Goal: Task Accomplishment & Management: Manage account settings

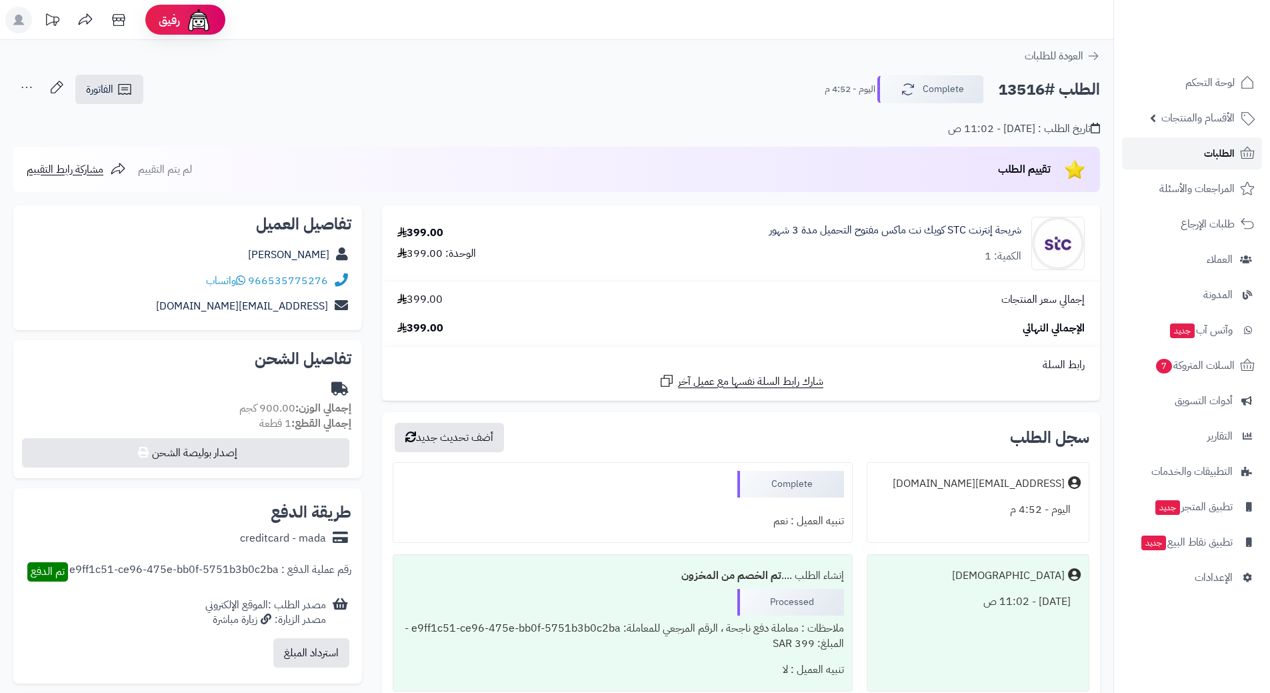
drag, startPoint x: 0, startPoint y: 0, endPoint x: 1231, endPoint y: 152, distance: 1240.1
click at [1231, 152] on span "الطلبات" at bounding box center [1219, 153] width 31 height 19
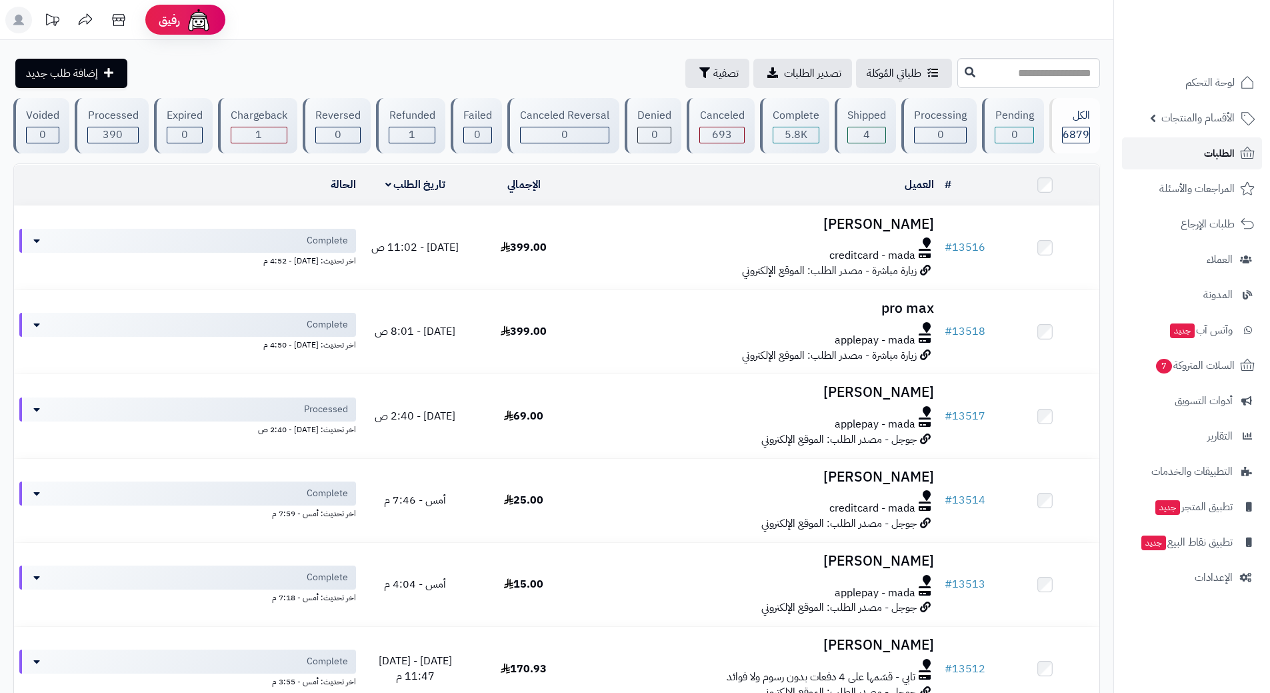
click at [1157, 149] on link "الطلبات" at bounding box center [1192, 153] width 140 height 32
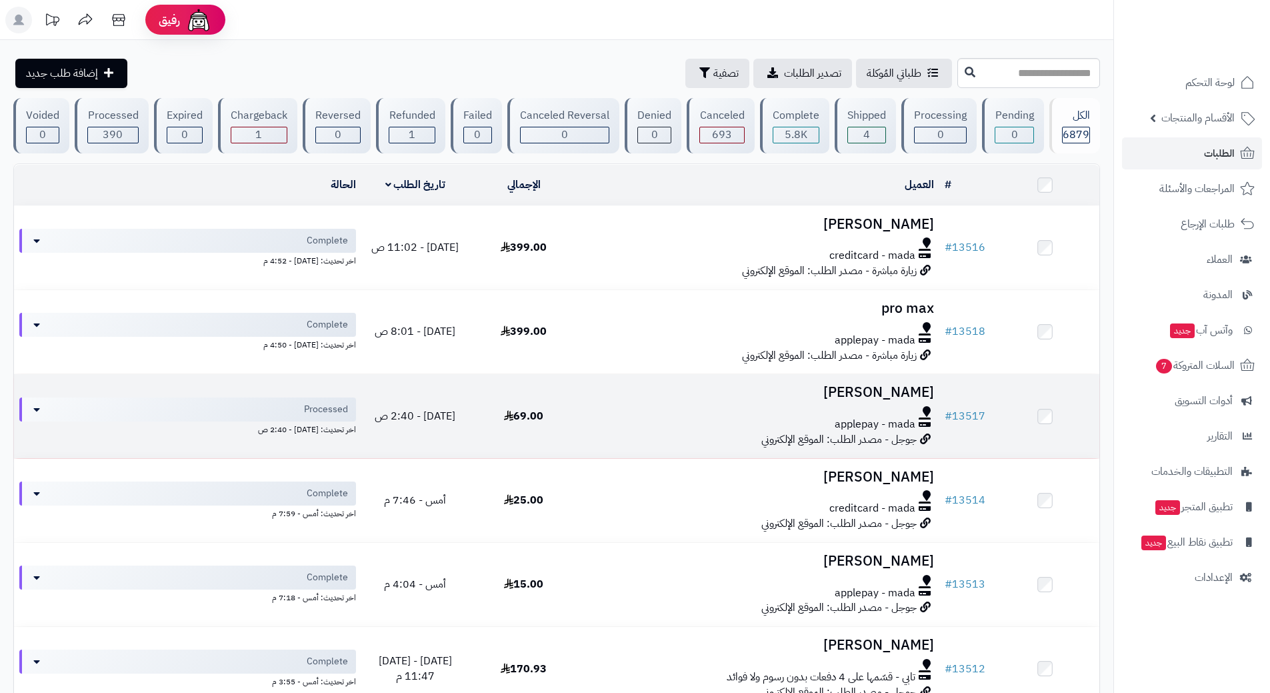
click at [609, 396] on h3 "[PERSON_NAME]" at bounding box center [758, 392] width 351 height 15
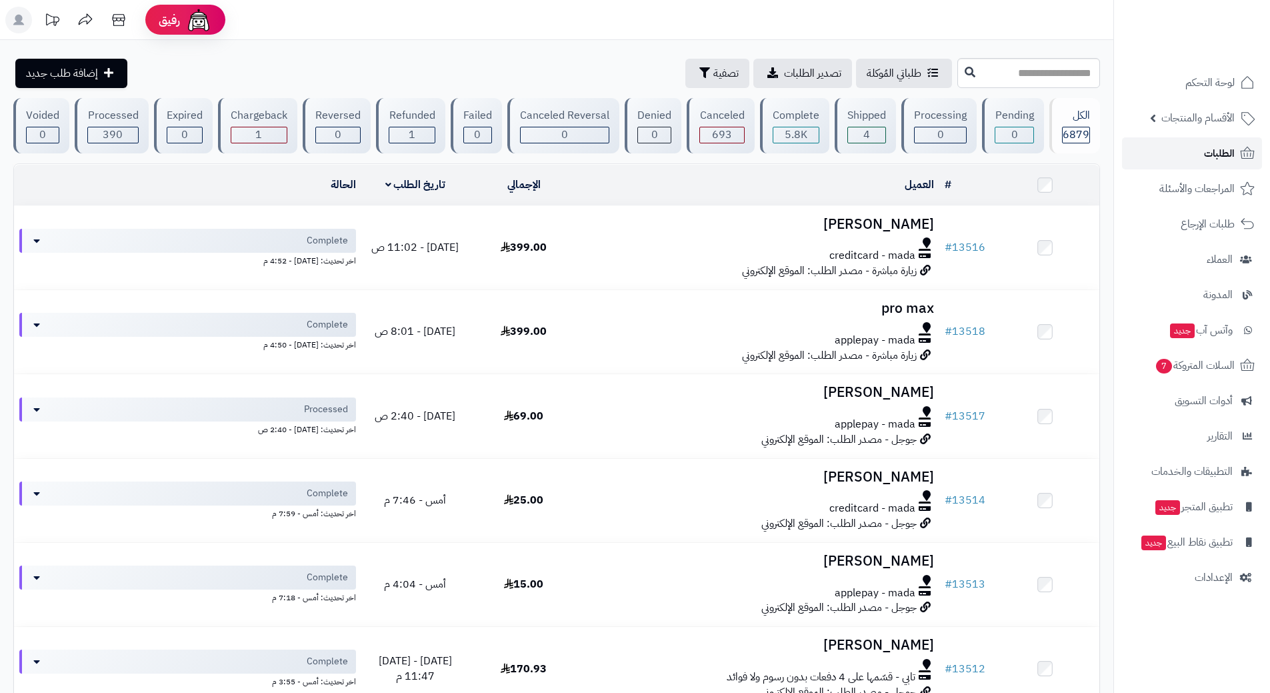
click at [1162, 147] on link "الطلبات" at bounding box center [1192, 153] width 140 height 32
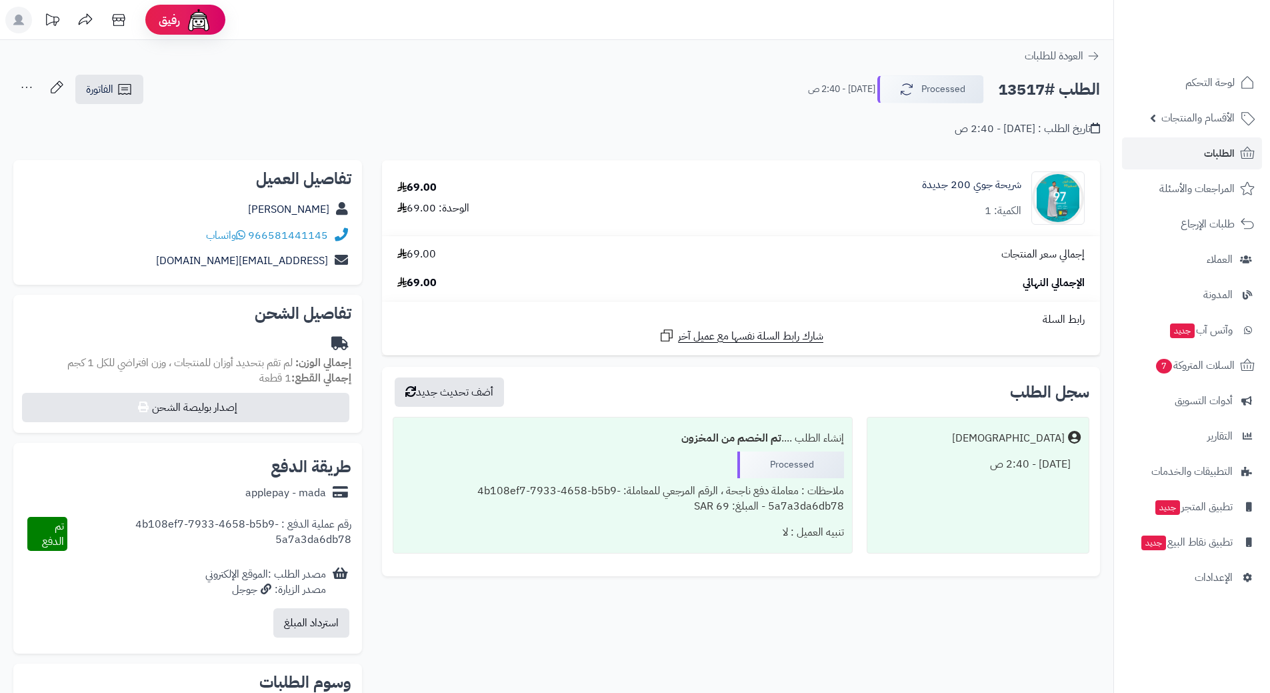
click at [1049, 93] on h2 "الطلب #13517" at bounding box center [1049, 89] width 102 height 27
copy div "الطلب #13517 Processed"
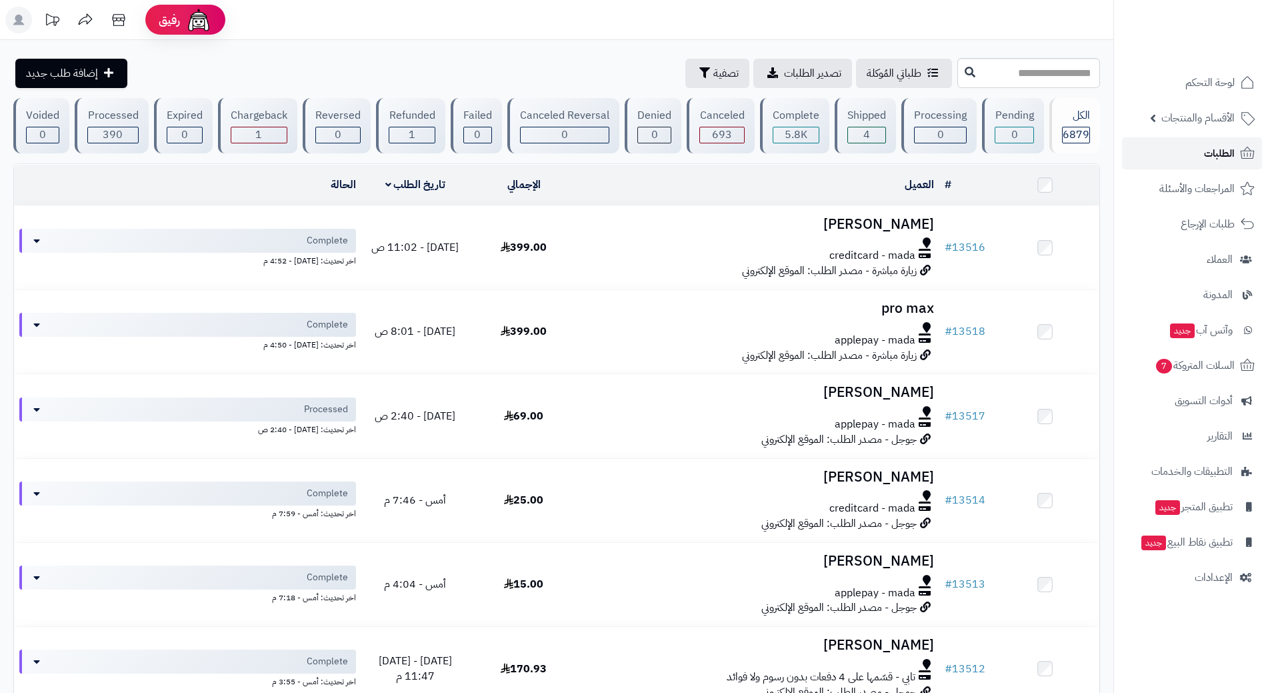
click at [1181, 145] on link "الطلبات" at bounding box center [1192, 153] width 140 height 32
click at [1168, 372] on span "السلات المتروكة 7" at bounding box center [1194, 365] width 81 height 19
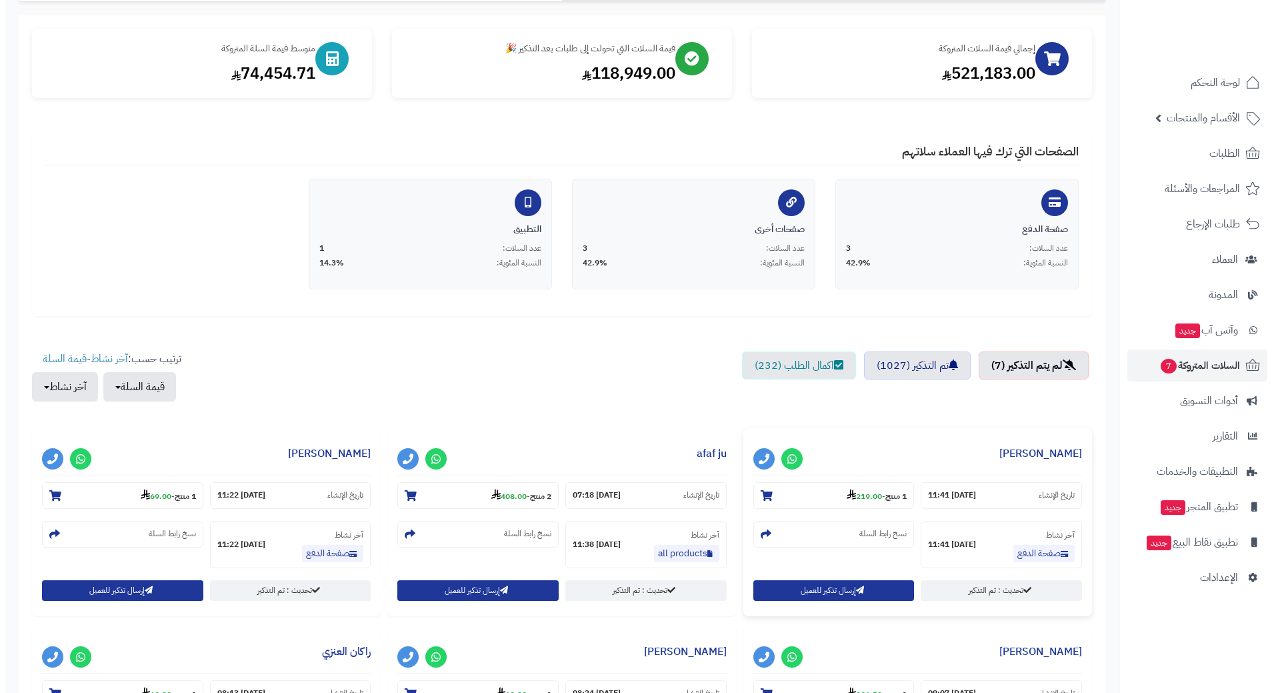
scroll to position [333, 0]
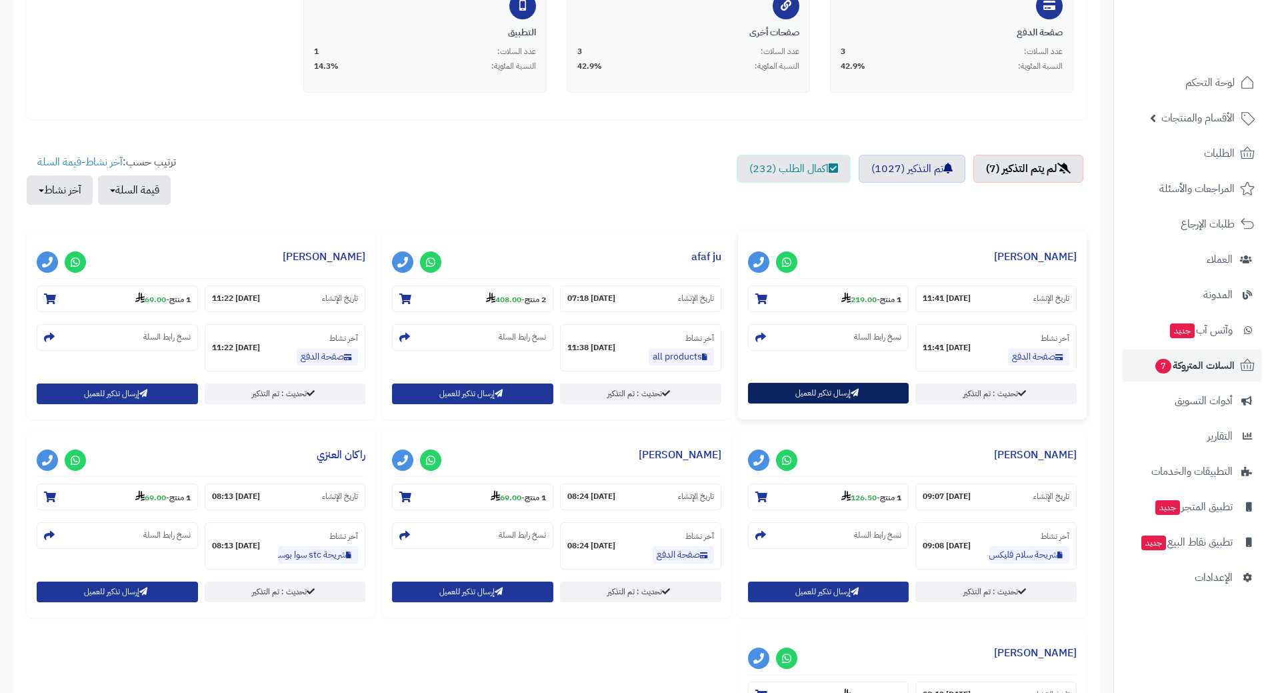
click at [821, 387] on button "إرسال تذكير للعميل" at bounding box center [828, 393] width 161 height 21
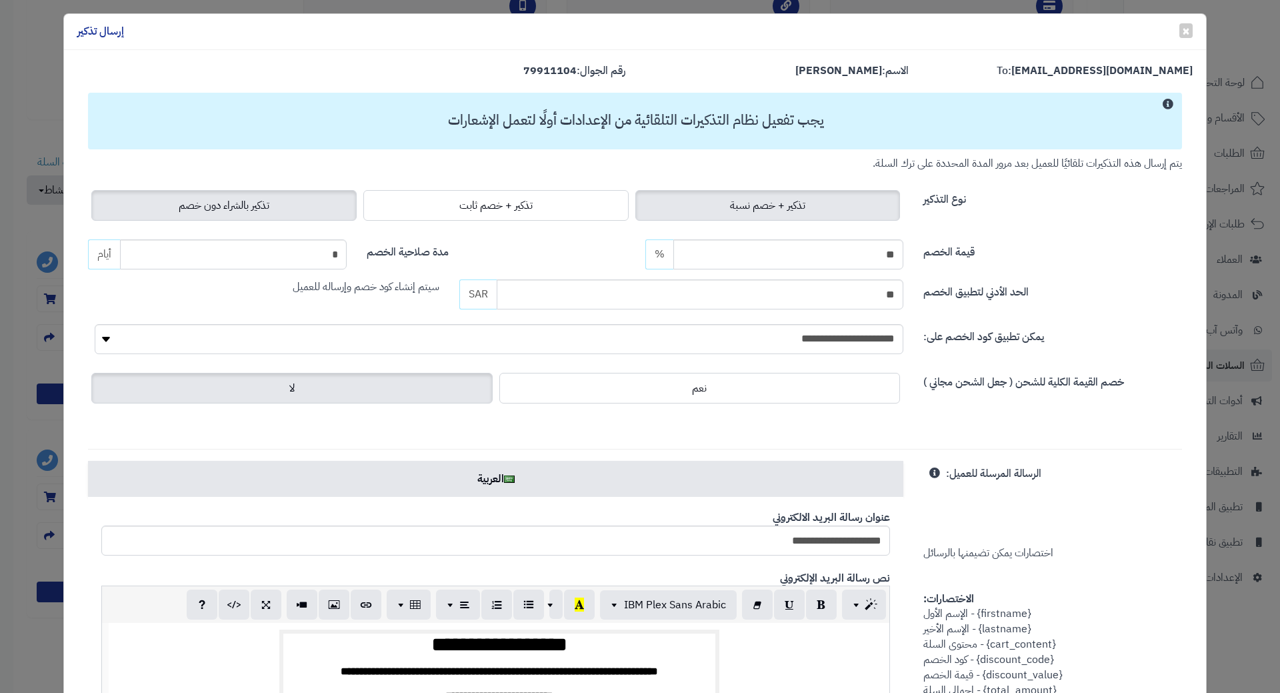
click at [197, 219] on label "تذكير بالشراء دون خصم" at bounding box center [223, 205] width 265 height 31
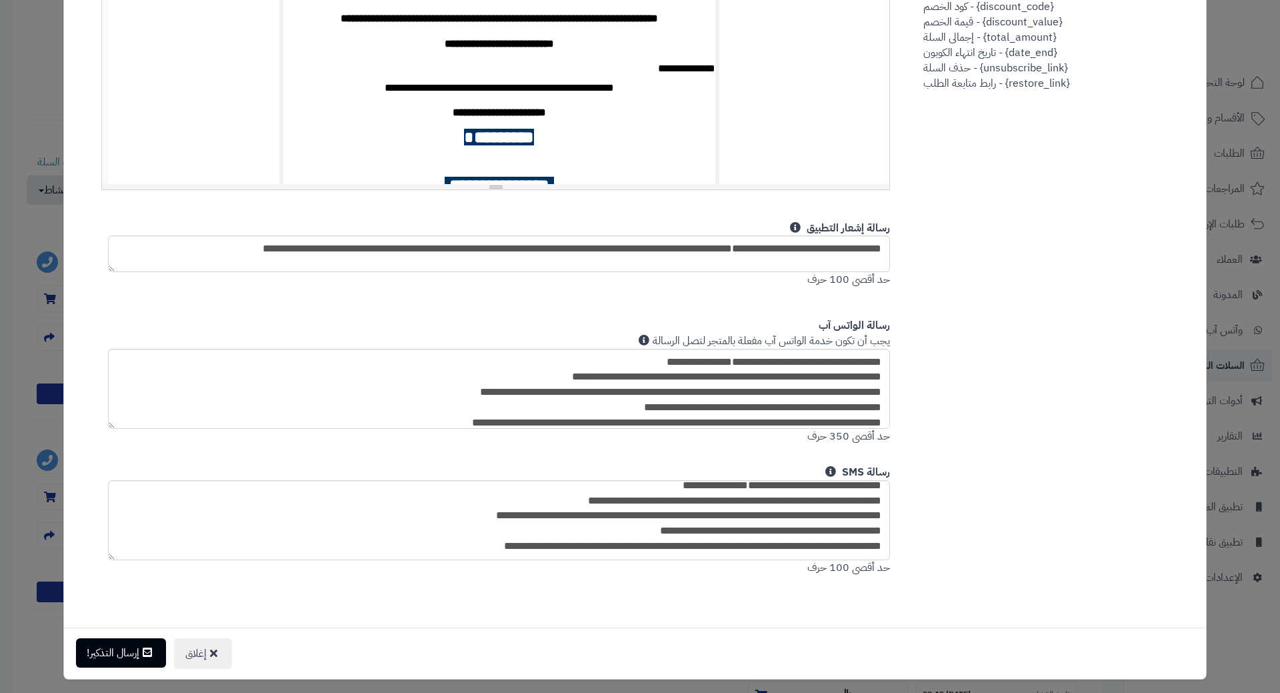
scroll to position [23, 0]
click at [123, 644] on button "إرسال التذكير!" at bounding box center [121, 652] width 90 height 29
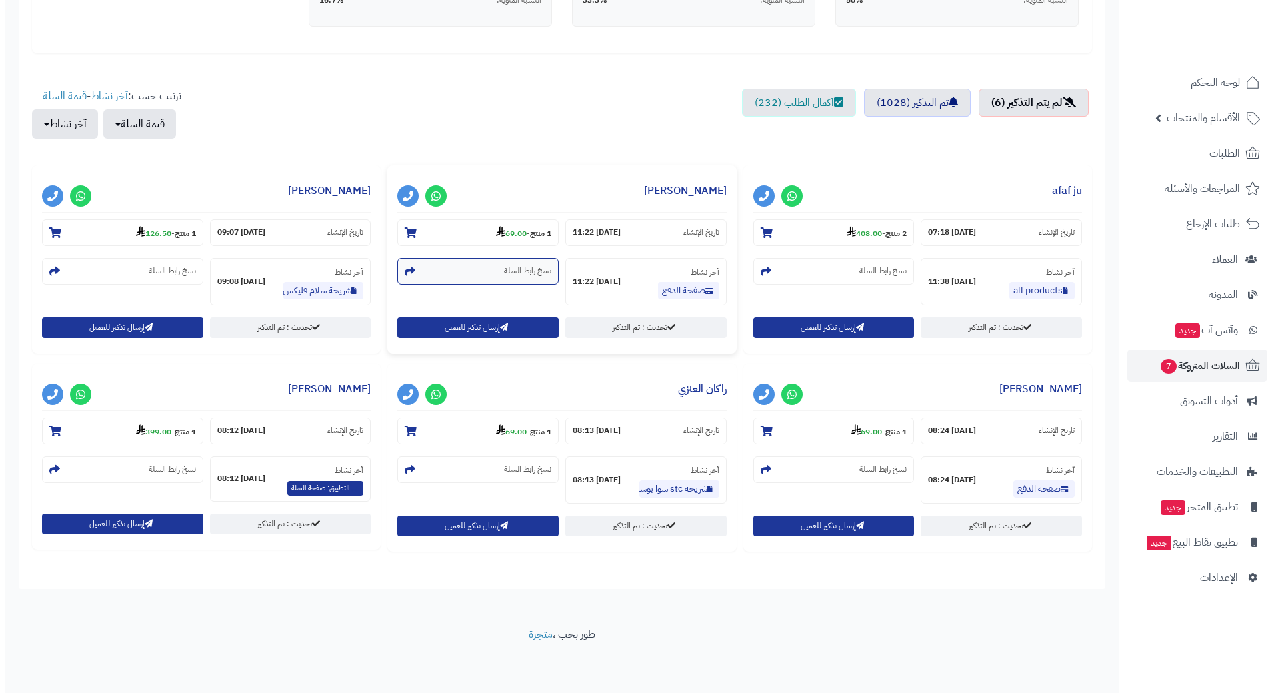
scroll to position [400, 0]
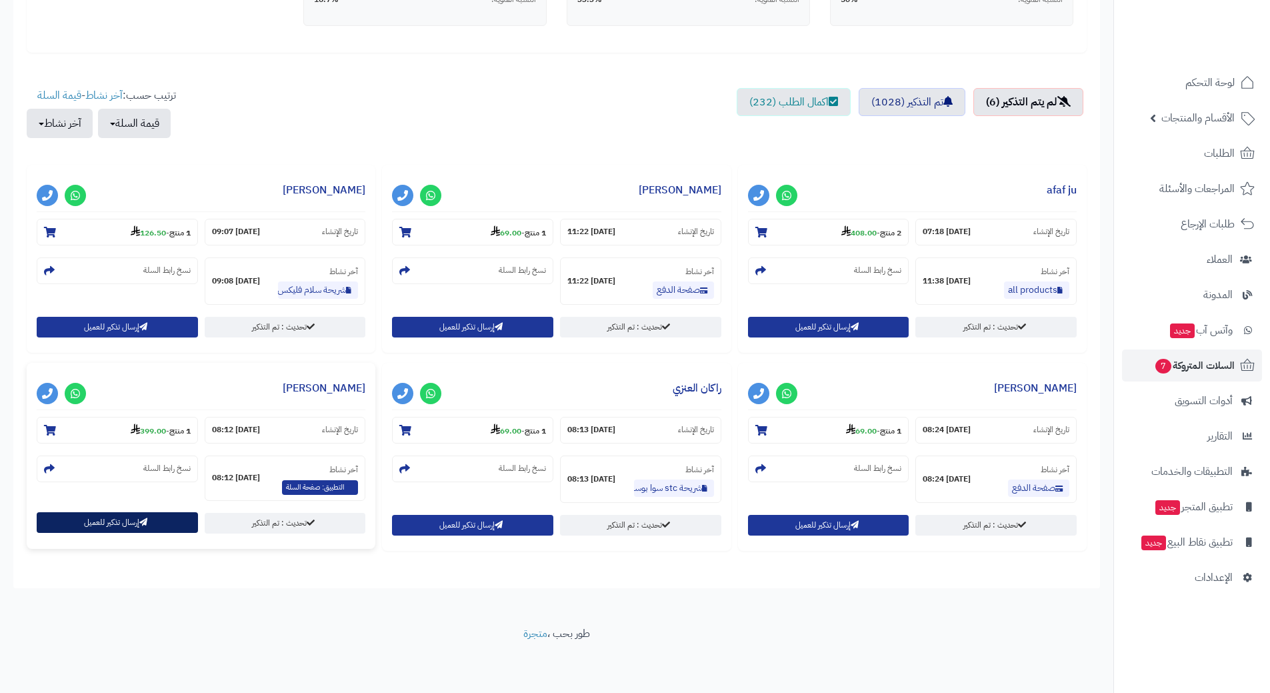
click at [152, 525] on button "إرسال تذكير للعميل" at bounding box center [117, 522] width 161 height 21
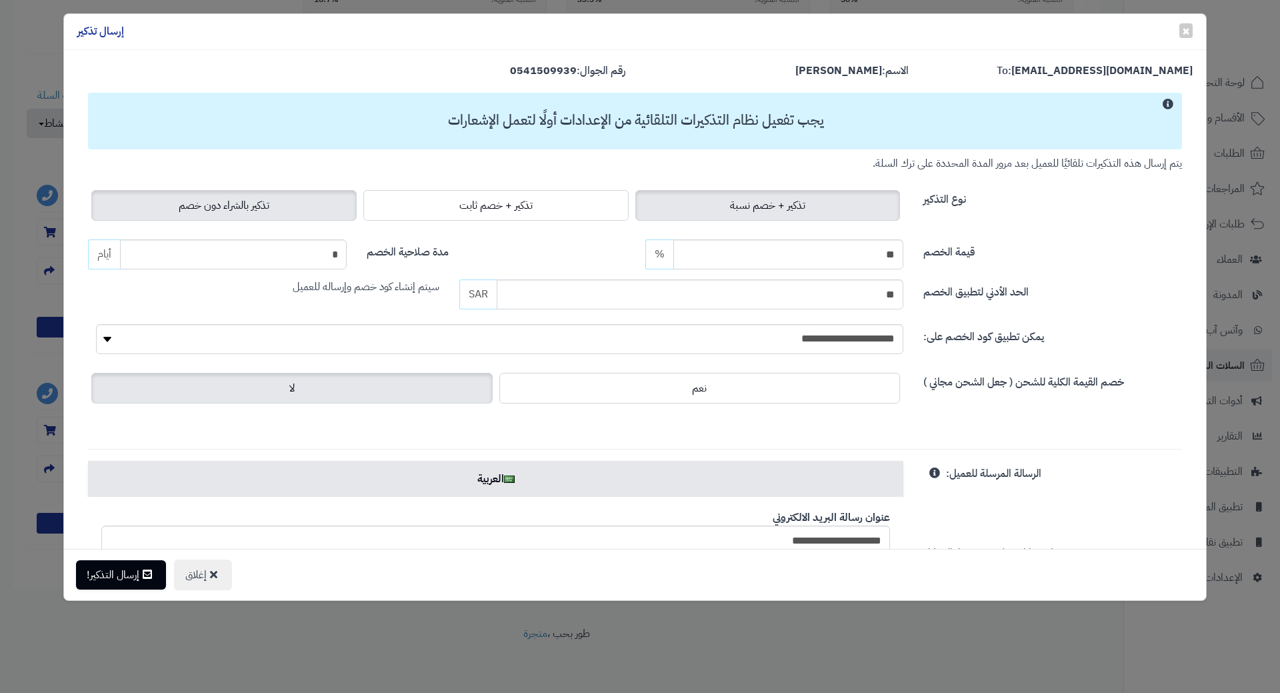
click at [248, 198] on span "تذكير بالشراء دون خصم" at bounding box center [224, 205] width 91 height 16
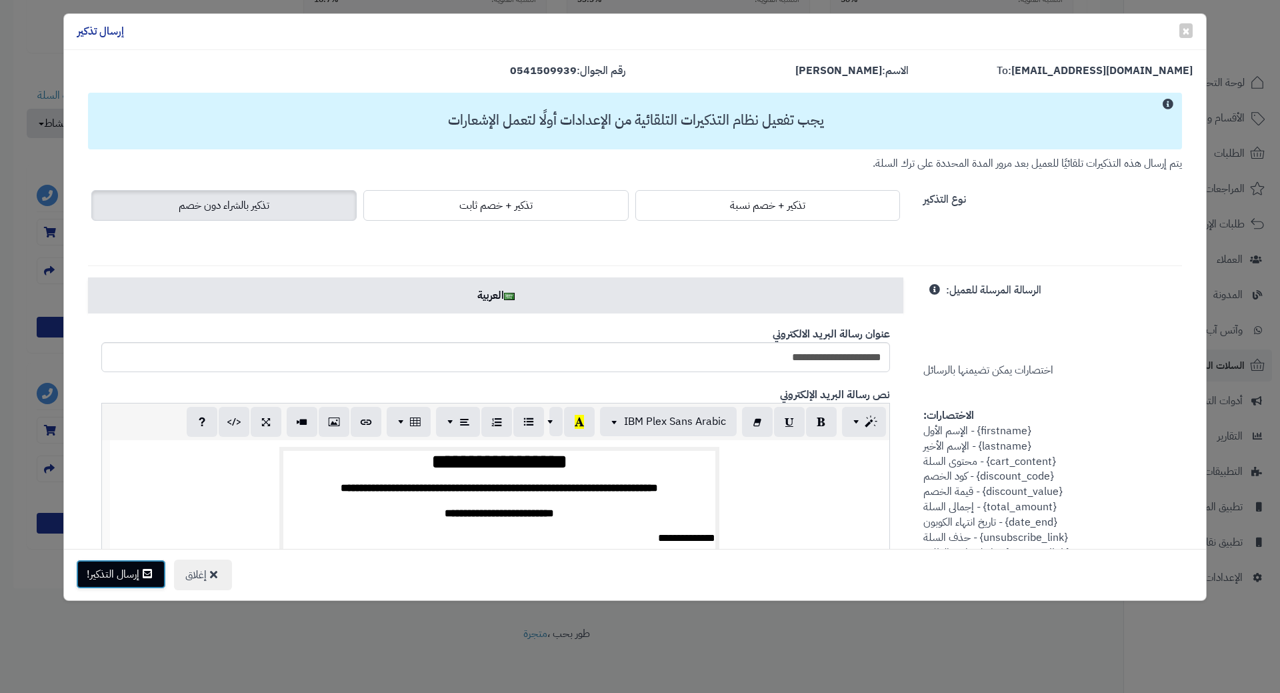
click at [130, 581] on button "إرسال التذكير!" at bounding box center [121, 573] width 90 height 29
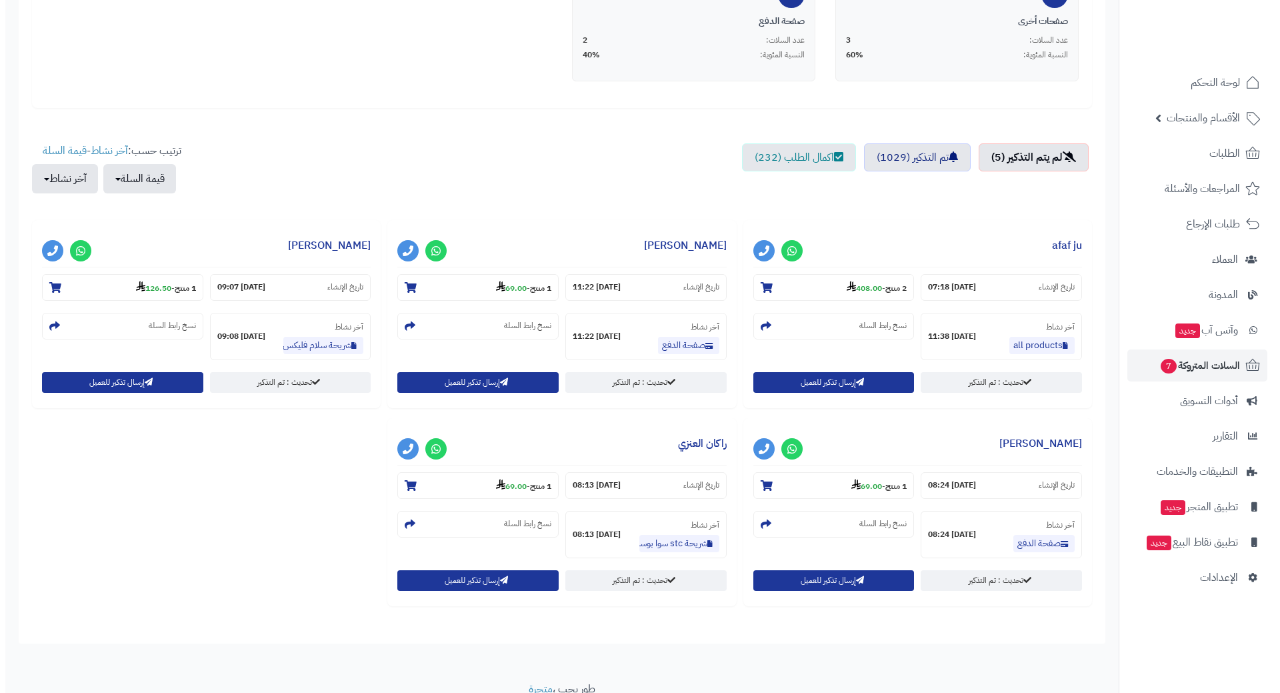
scroll to position [400, 0]
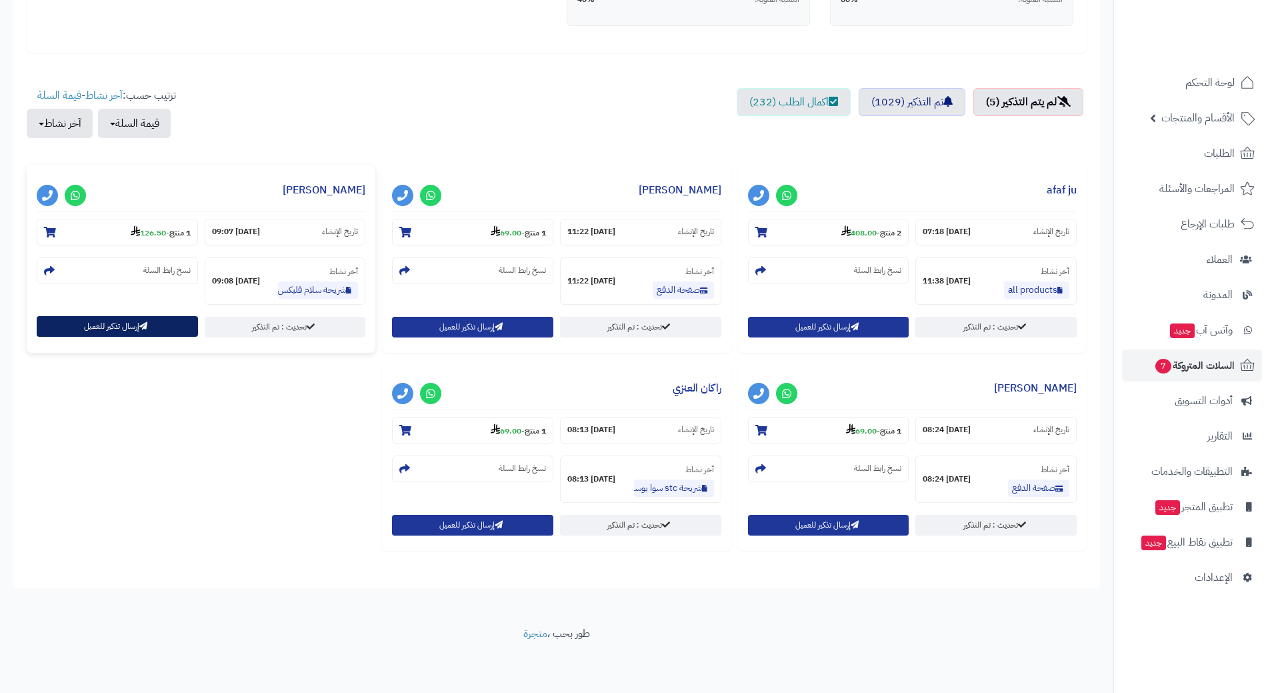
click at [155, 322] on button "إرسال تذكير للعميل" at bounding box center [117, 326] width 161 height 21
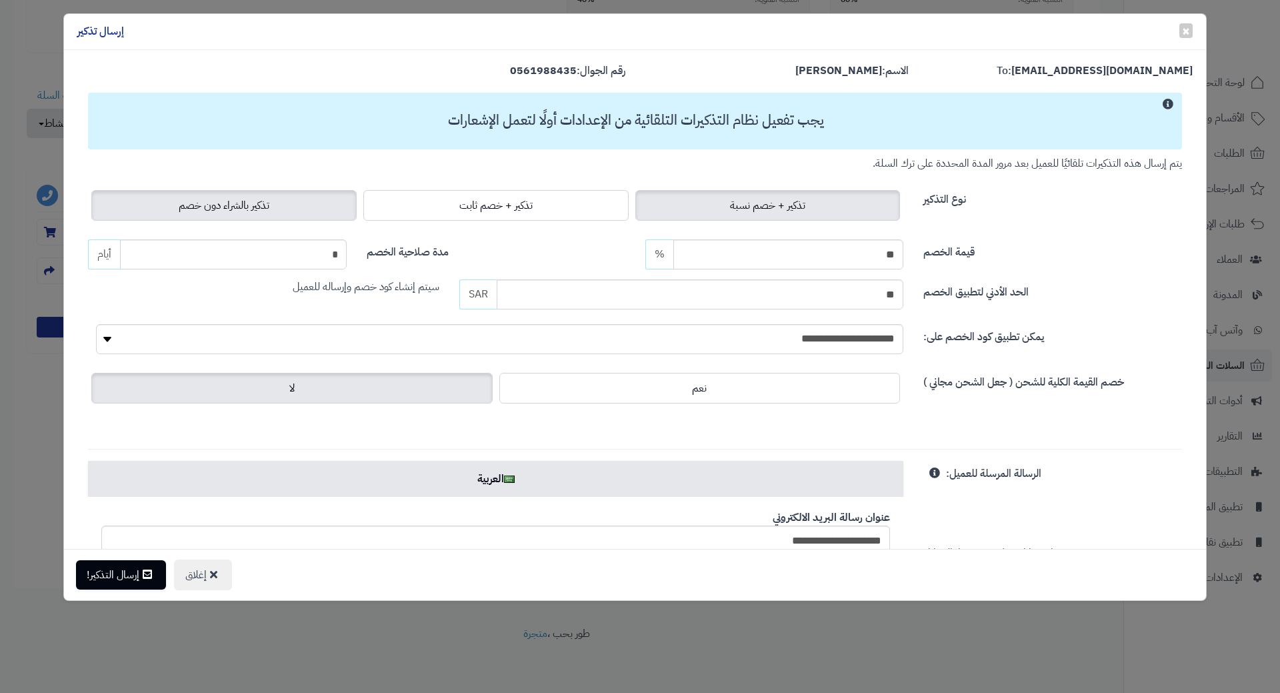
click at [244, 216] on label "تذكير بالشراء دون خصم" at bounding box center [223, 205] width 265 height 31
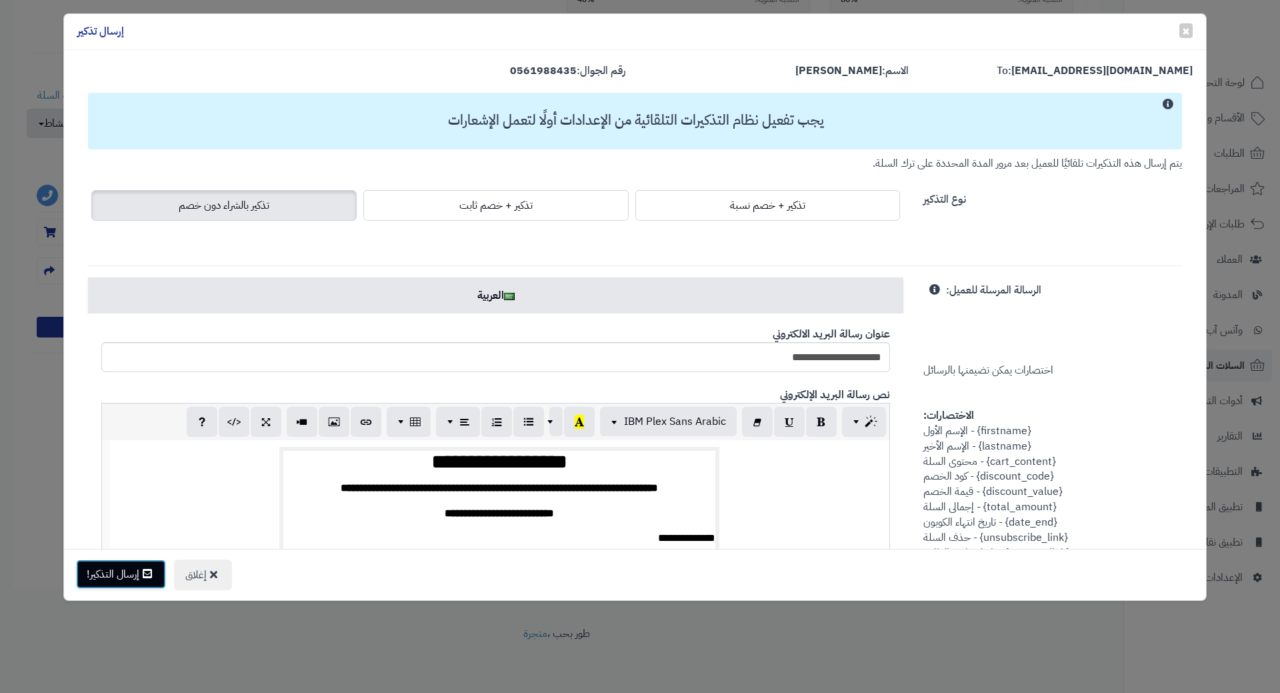
click at [104, 569] on button "إرسال التذكير!" at bounding box center [121, 573] width 90 height 29
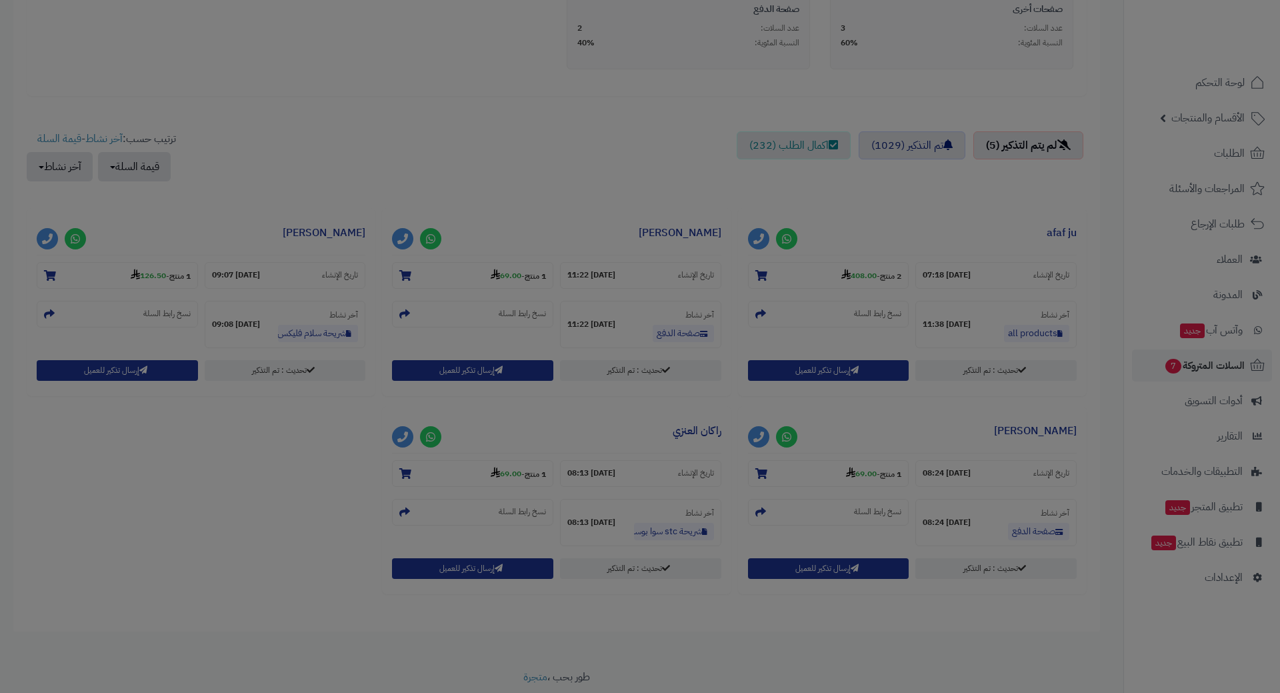
scroll to position [443, 0]
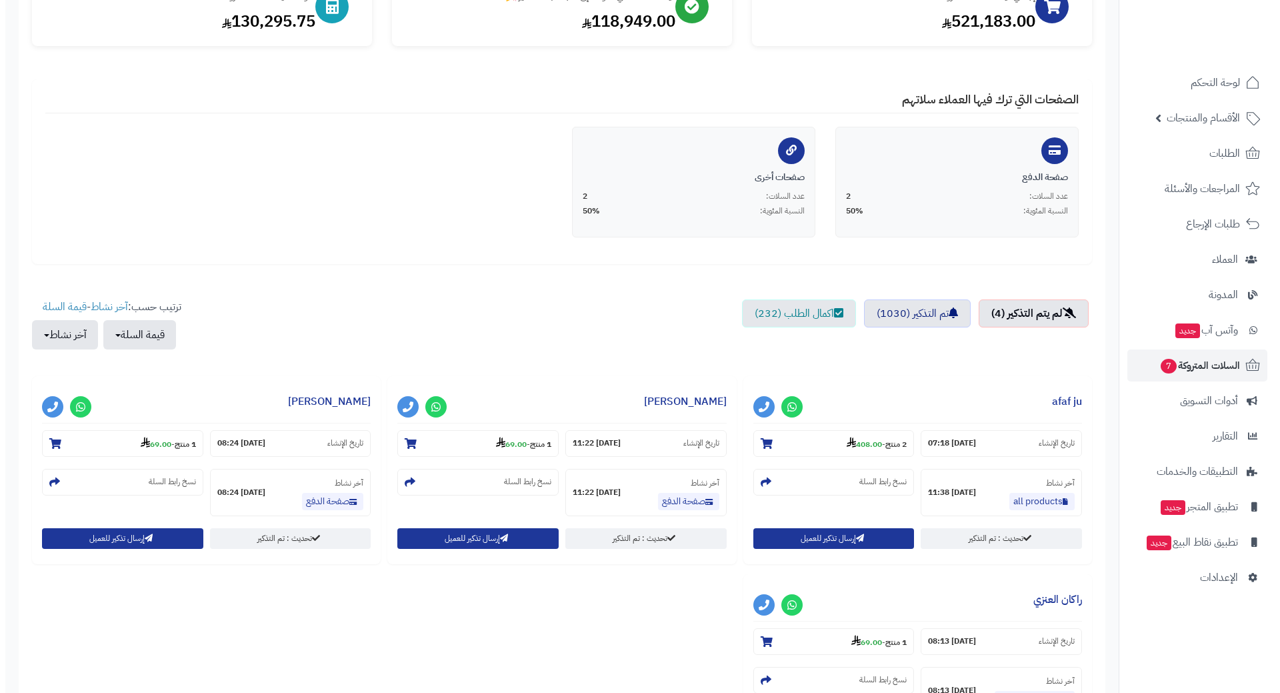
scroll to position [400, 0]
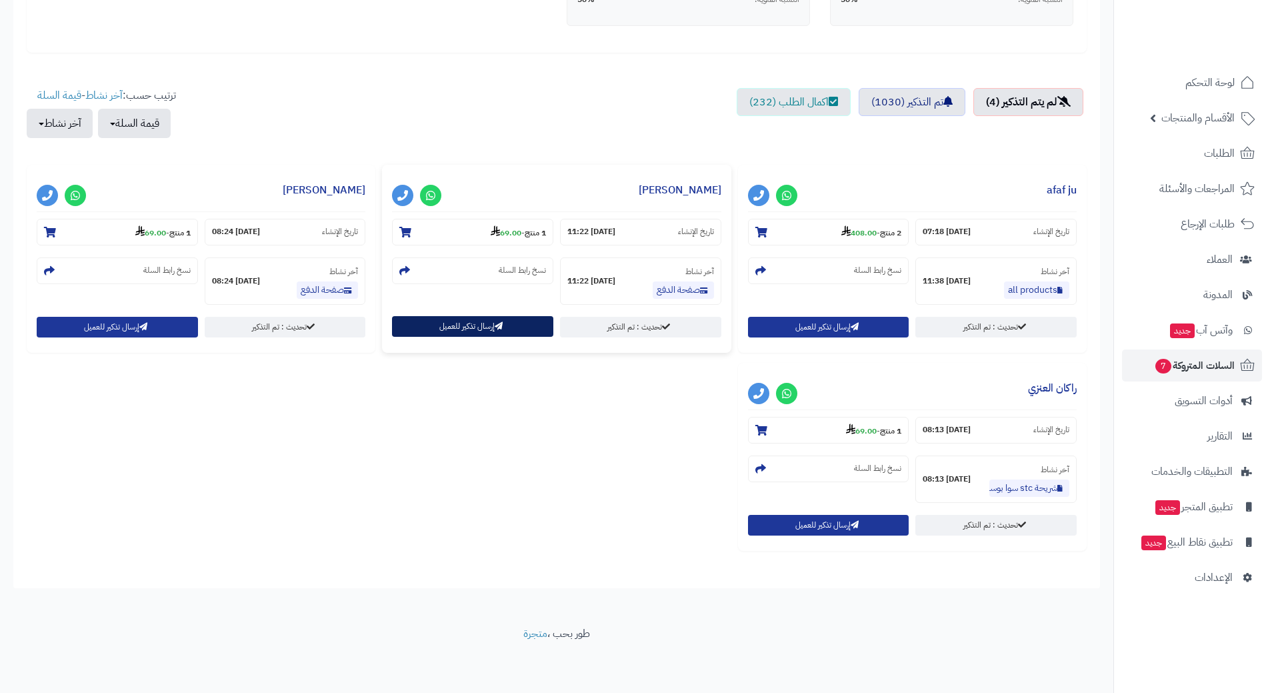
click at [486, 331] on button "إرسال تذكير للعميل" at bounding box center [472, 326] width 161 height 21
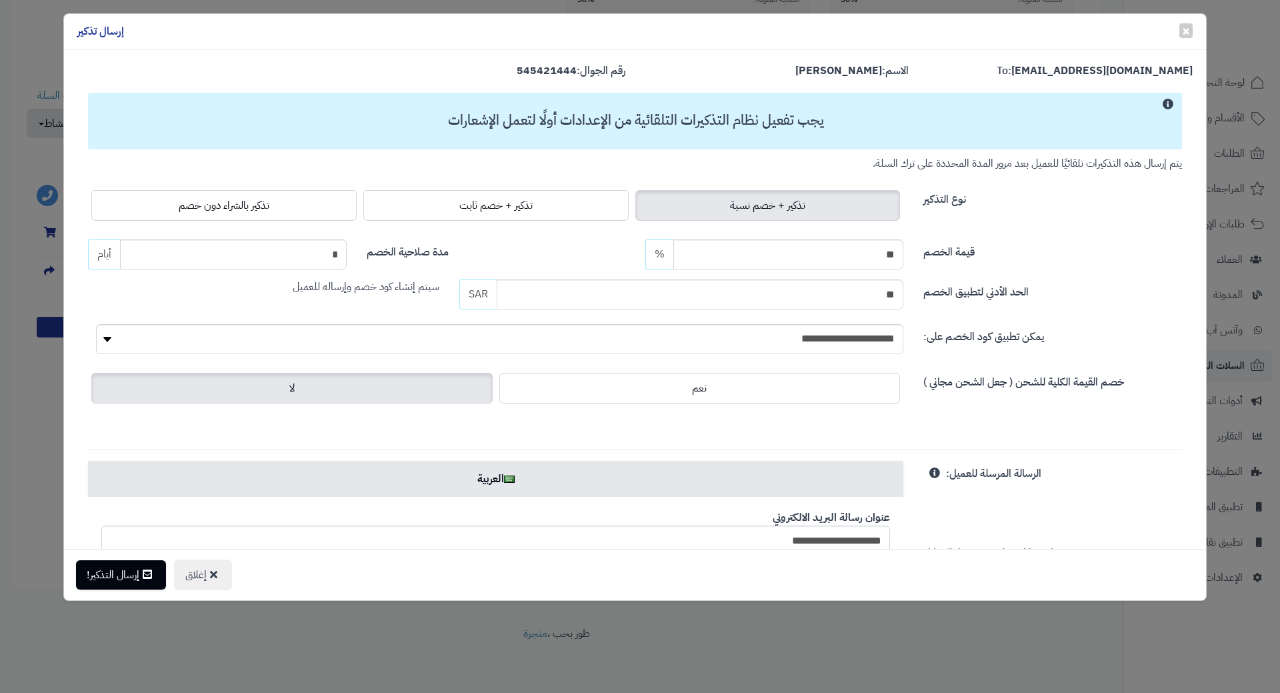
drag, startPoint x: 181, startPoint y: 201, endPoint x: 185, endPoint y: 273, distance: 72.1
click at [182, 201] on label "تذكير بالشراء دون خصم" at bounding box center [223, 205] width 265 height 31
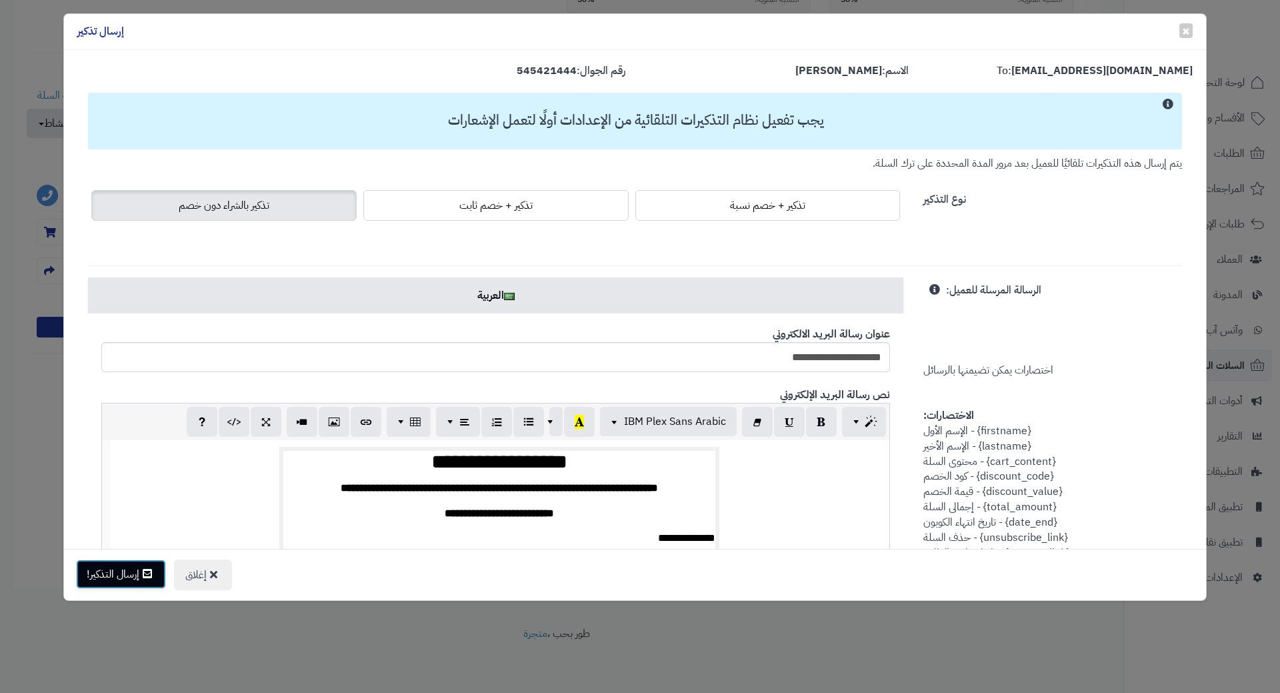
click at [124, 581] on button "إرسال التذكير!" at bounding box center [121, 573] width 90 height 29
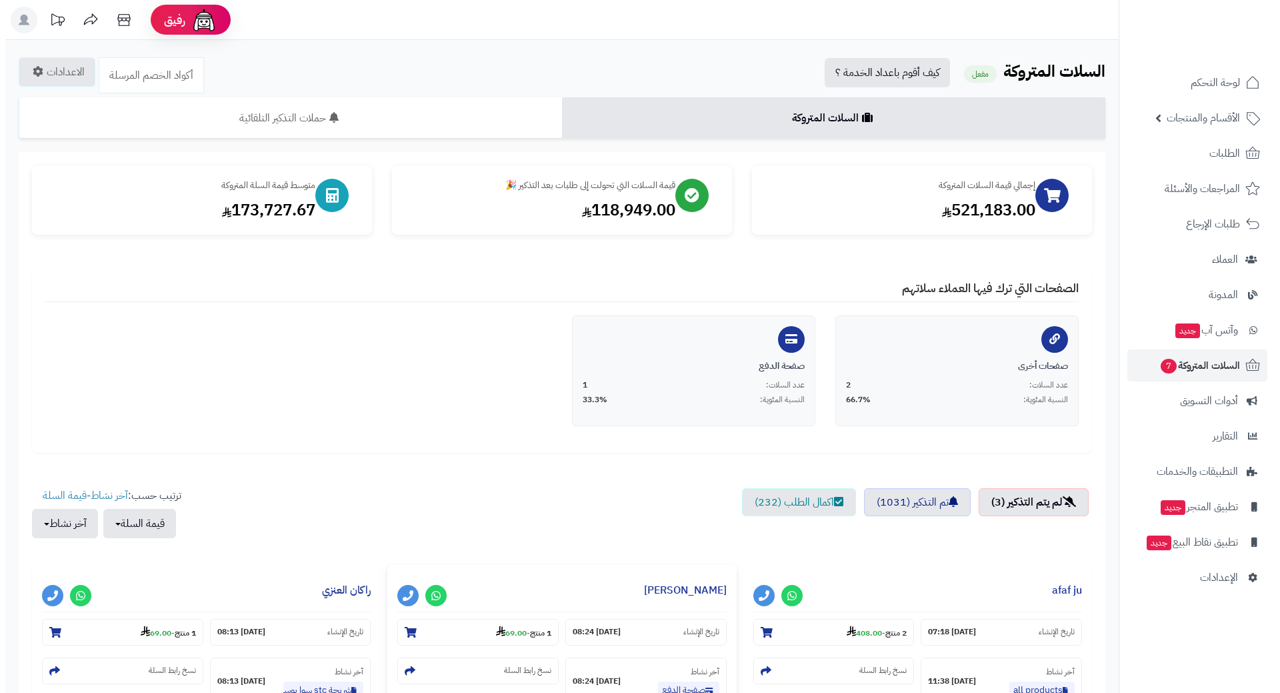
scroll to position [202, 0]
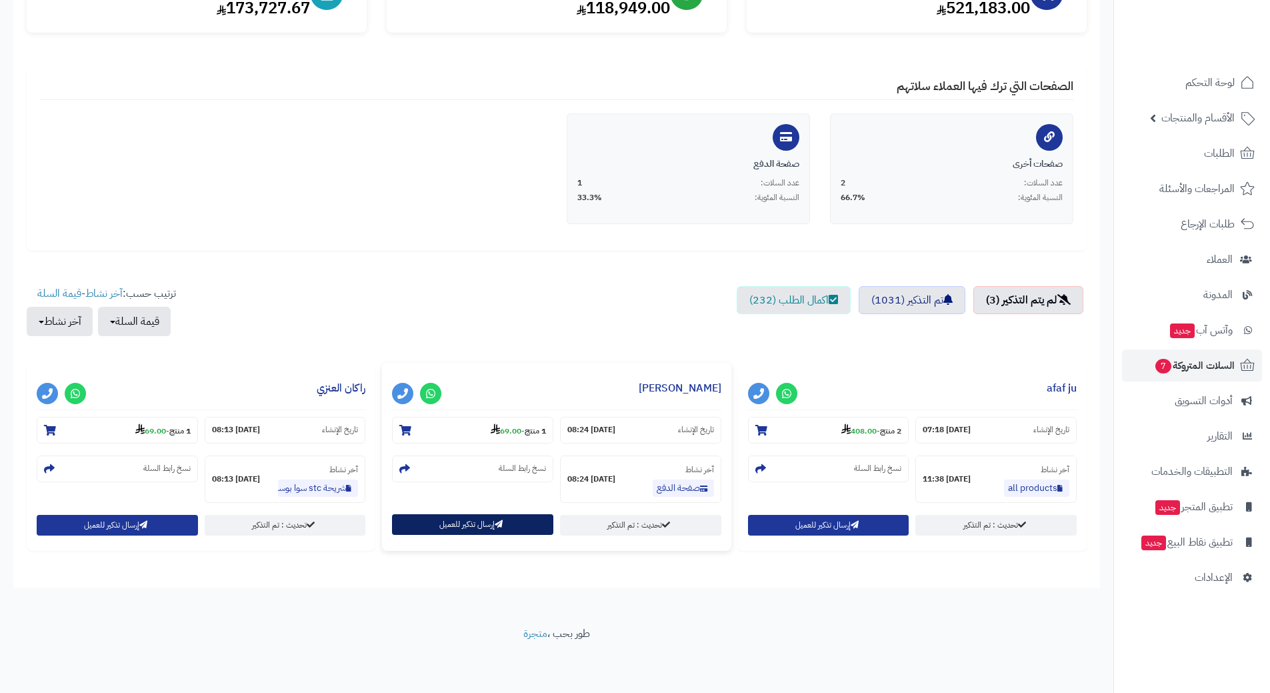
click at [463, 529] on button "إرسال تذكير للعميل" at bounding box center [472, 524] width 161 height 21
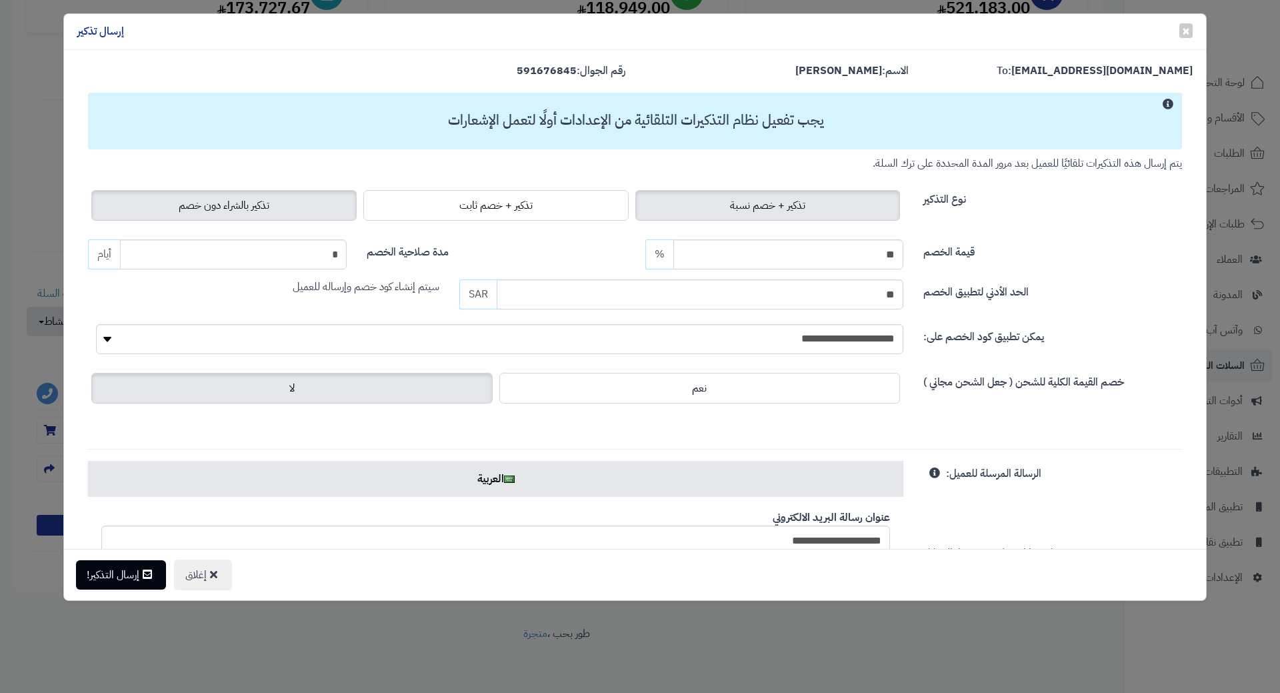
click at [234, 199] on span "تذكير بالشراء دون خصم" at bounding box center [224, 205] width 91 height 16
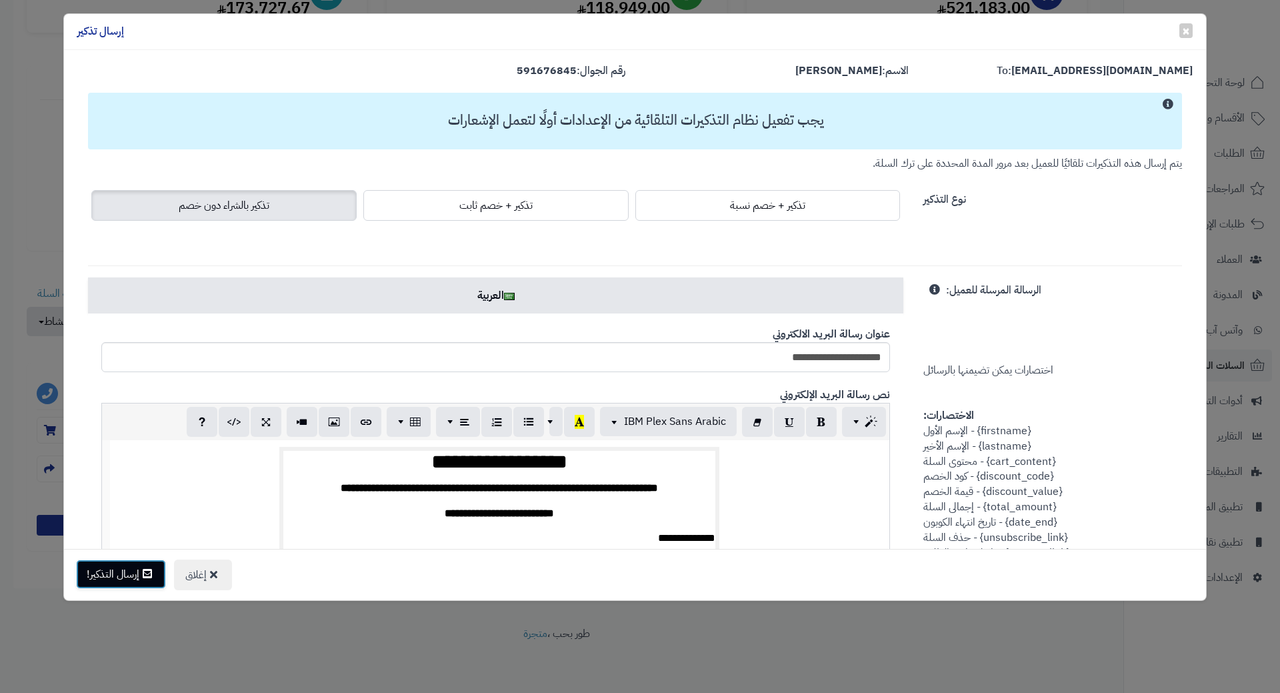
click at [139, 586] on button "إرسال التذكير!" at bounding box center [121, 573] width 90 height 29
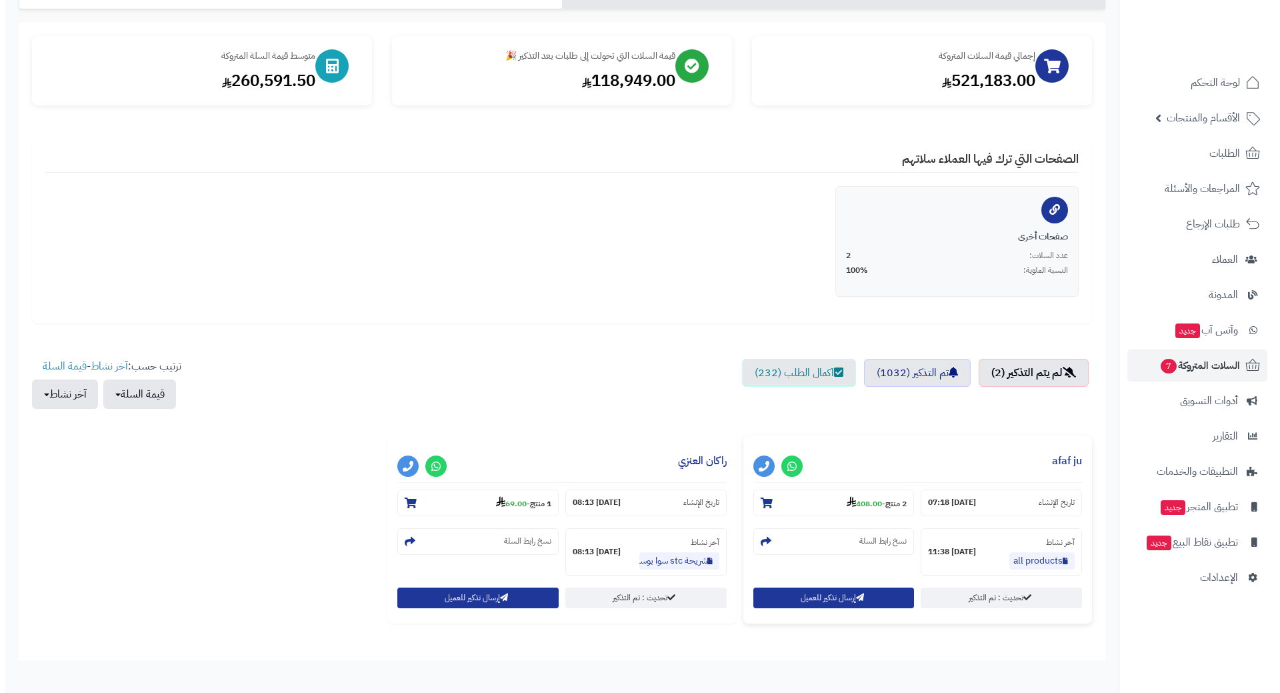
scroll to position [202, 0]
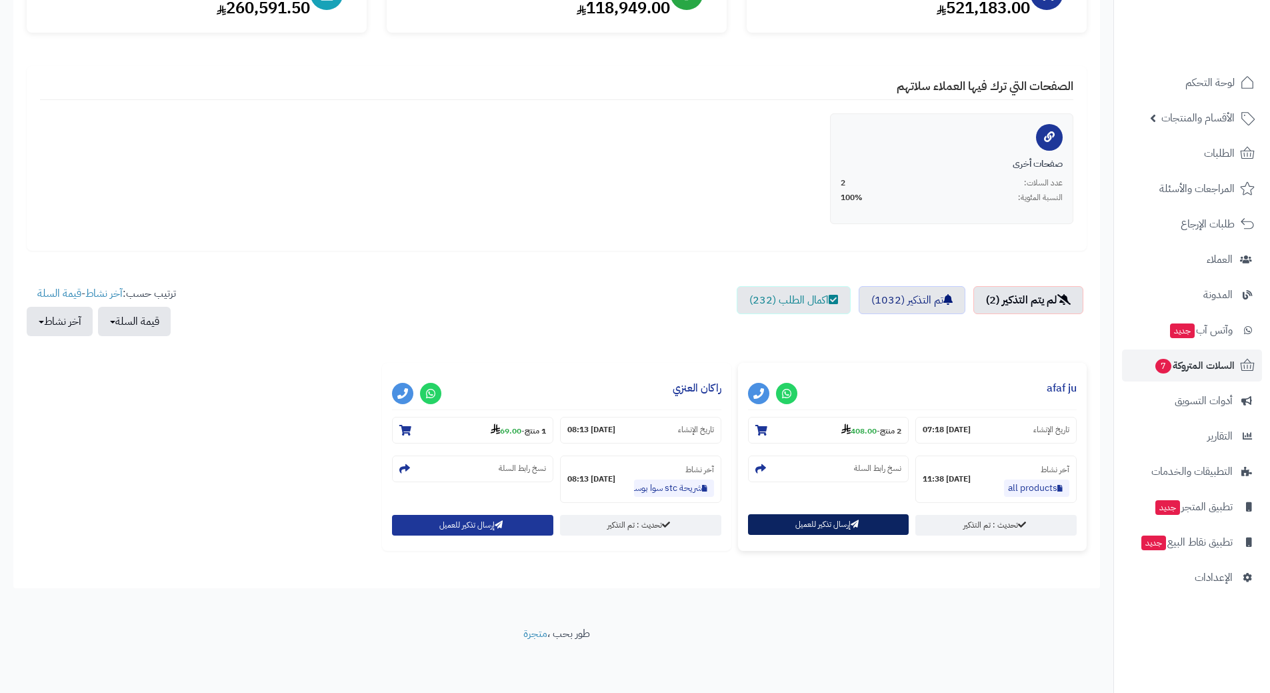
click at [782, 526] on button "إرسال تذكير للعميل" at bounding box center [828, 524] width 161 height 21
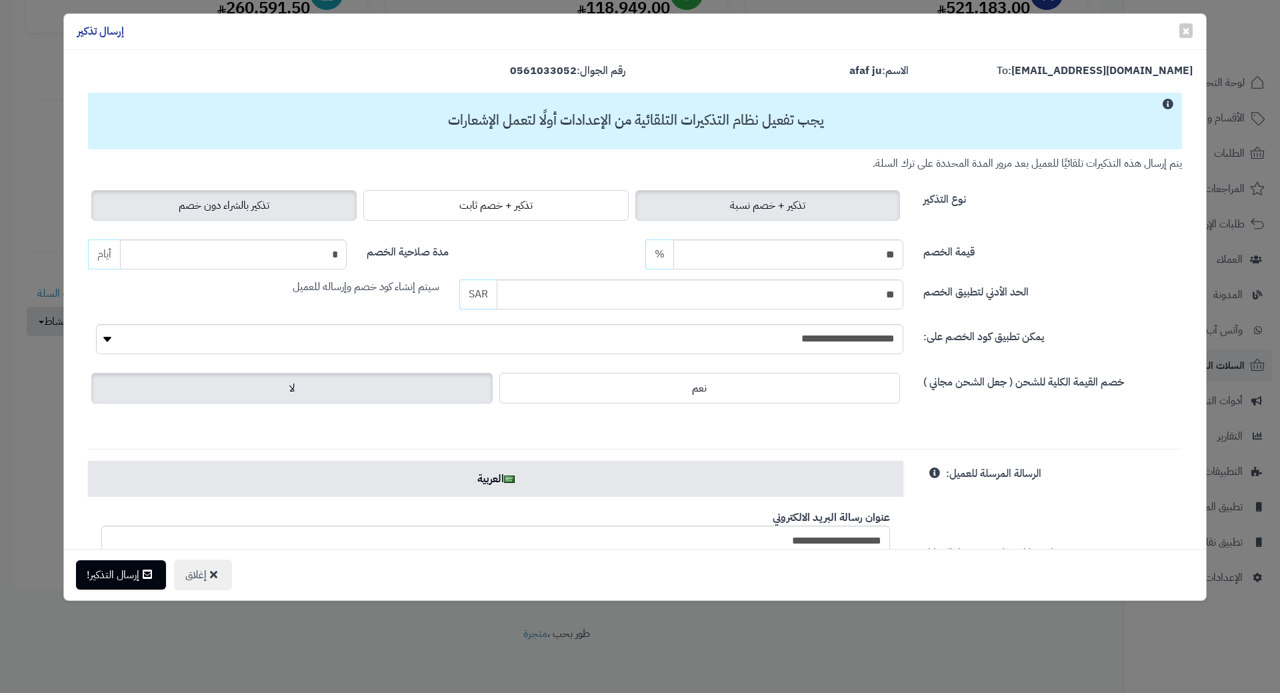
click at [265, 198] on label "تذكير بالشراء دون خصم" at bounding box center [223, 205] width 265 height 31
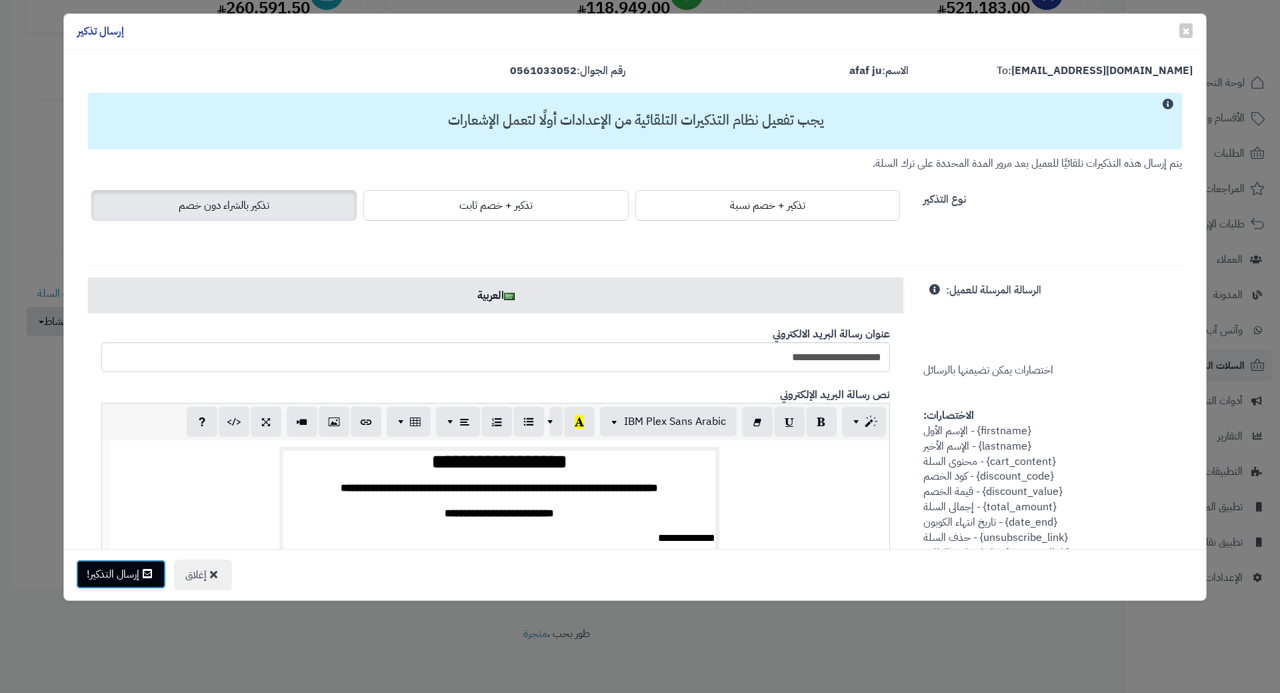
click at [131, 581] on button "إرسال التذكير!" at bounding box center [121, 573] width 90 height 29
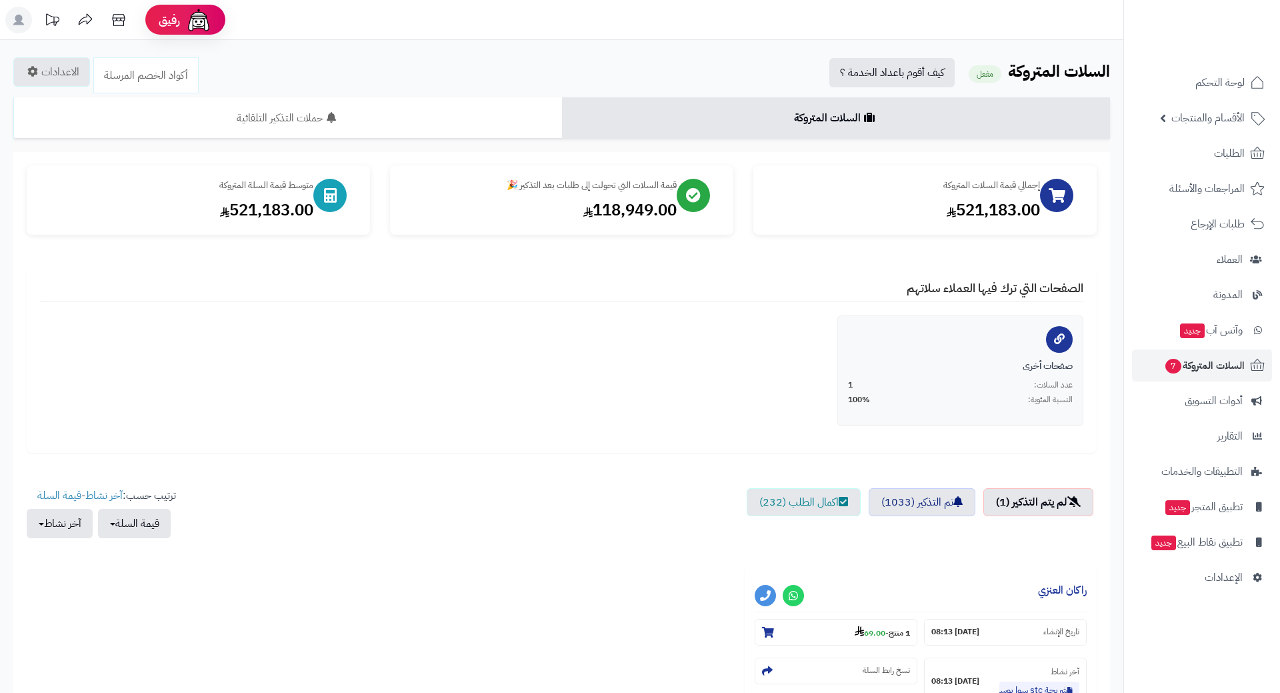
scroll to position [202, 0]
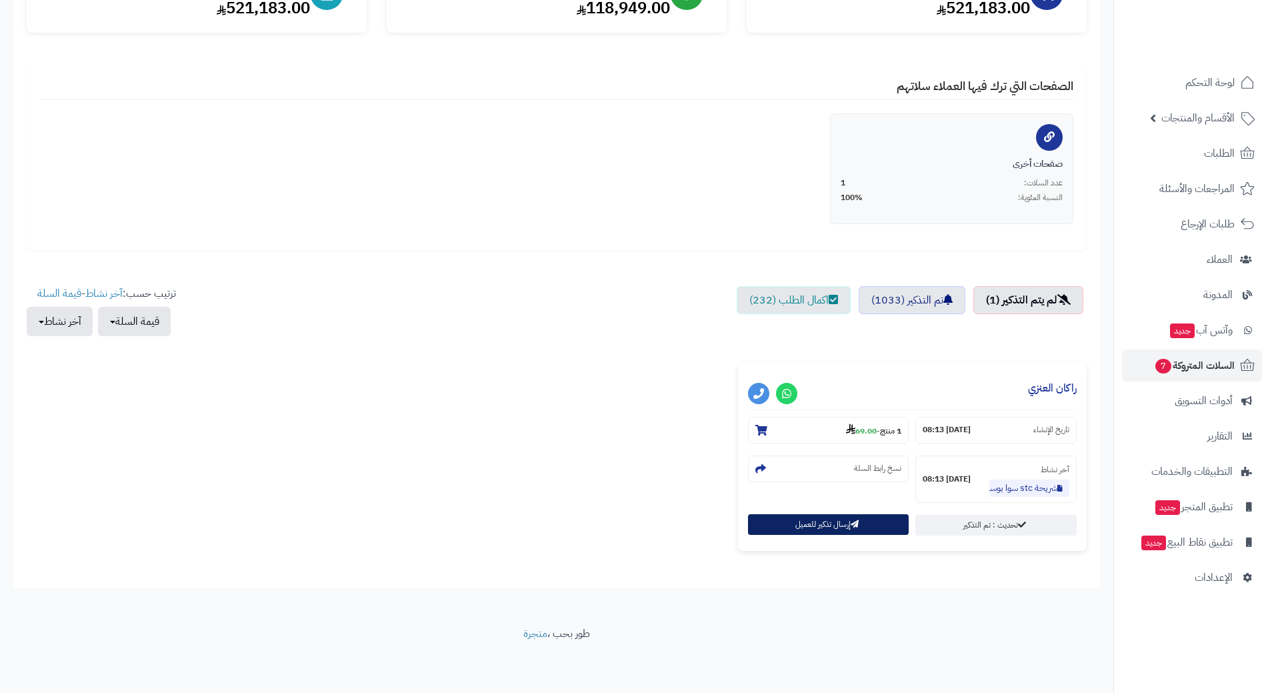
click at [827, 527] on button "إرسال تذكير للعميل" at bounding box center [828, 524] width 161 height 21
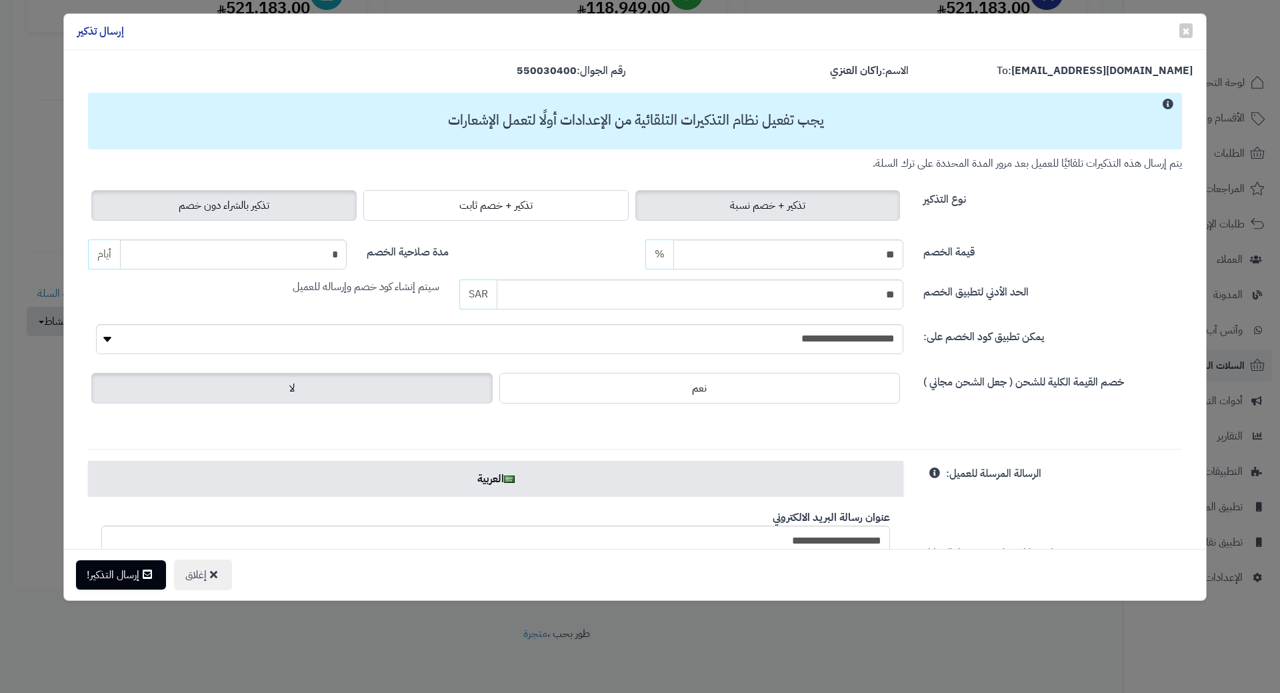
drag, startPoint x: 295, startPoint y: 208, endPoint x: 289, endPoint y: 216, distance: 10.0
click at [294, 208] on label "تذكير بالشراء دون خصم" at bounding box center [223, 205] width 265 height 31
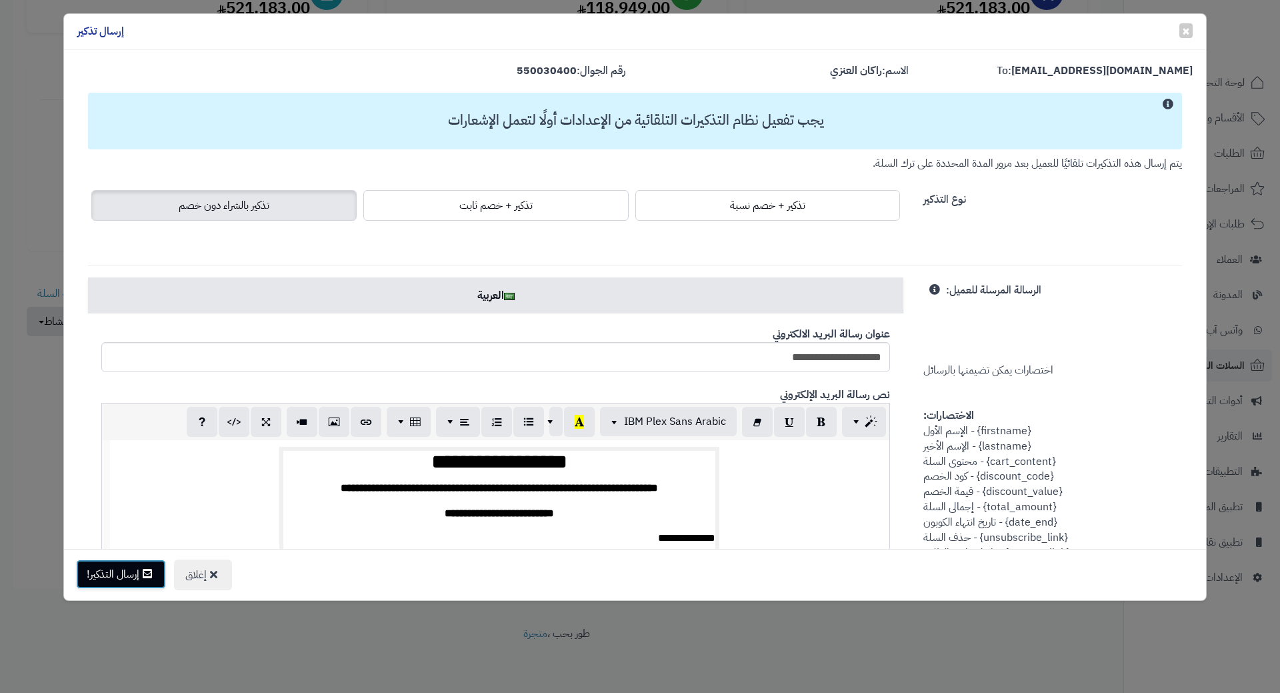
click at [121, 583] on button "إرسال التذكير!" at bounding box center [121, 573] width 90 height 29
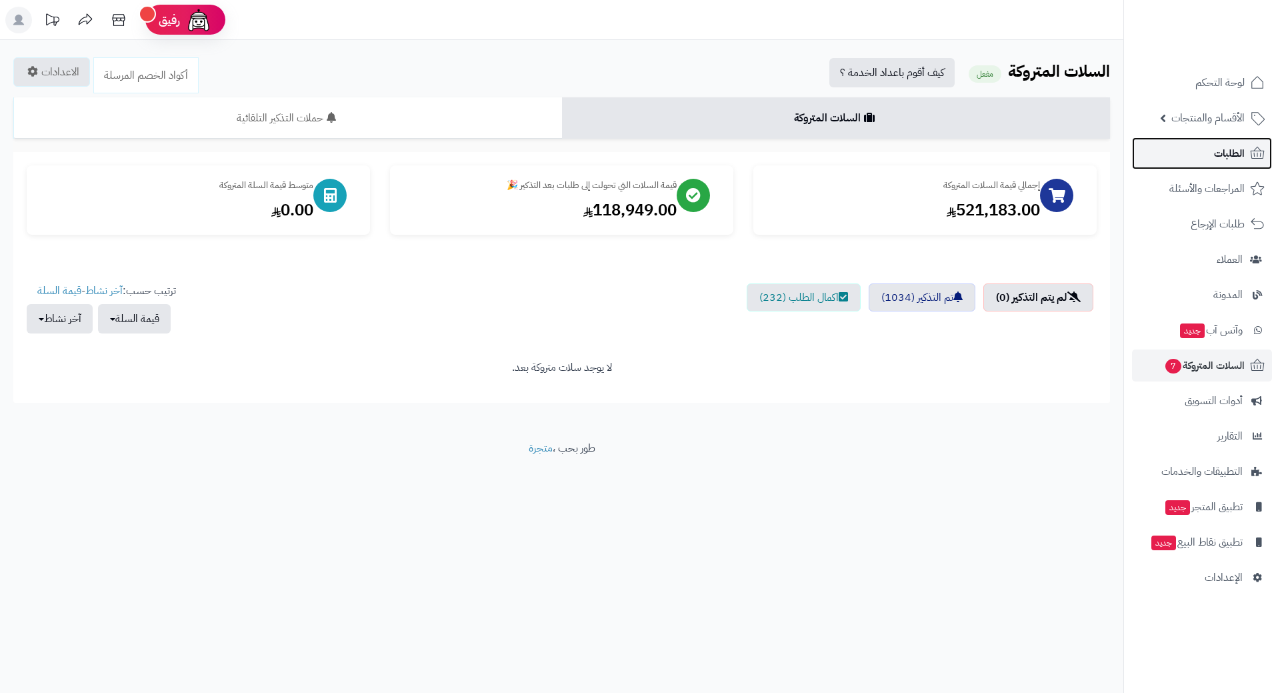
click at [1190, 163] on link "الطلبات" at bounding box center [1202, 153] width 140 height 32
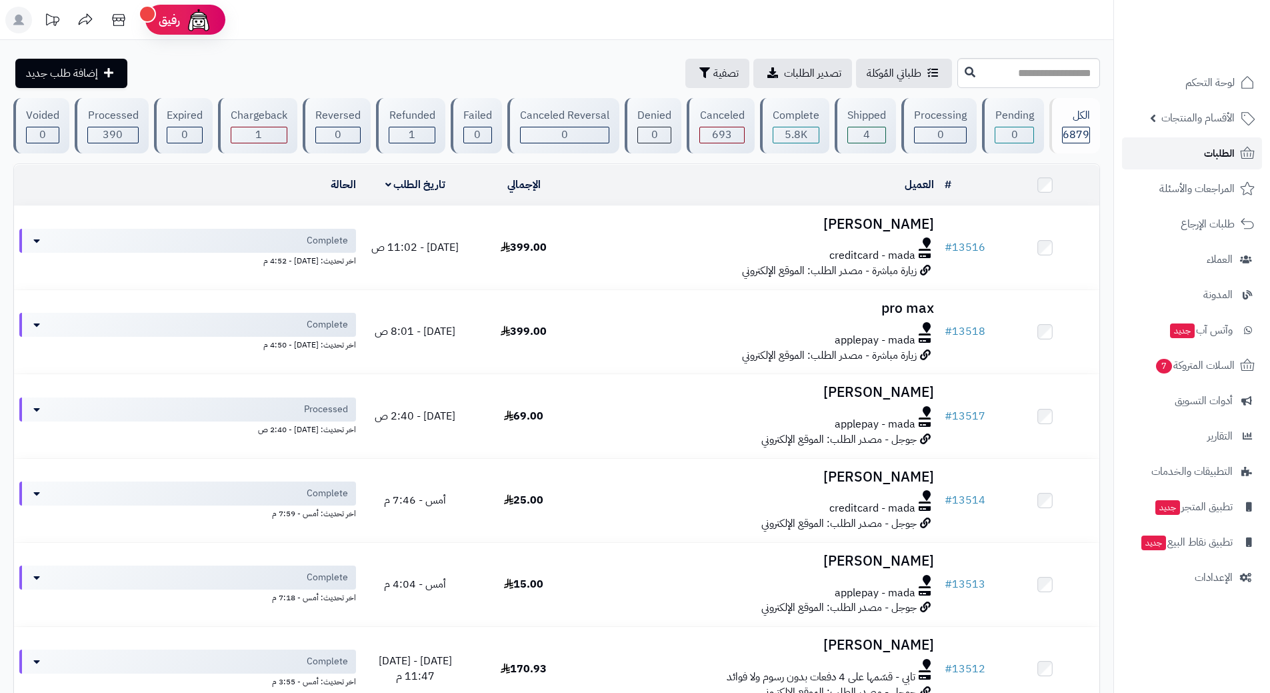
click at [1172, 149] on link "الطلبات" at bounding box center [1192, 153] width 140 height 32
click at [1215, 155] on span "الطلبات" at bounding box center [1219, 153] width 31 height 19
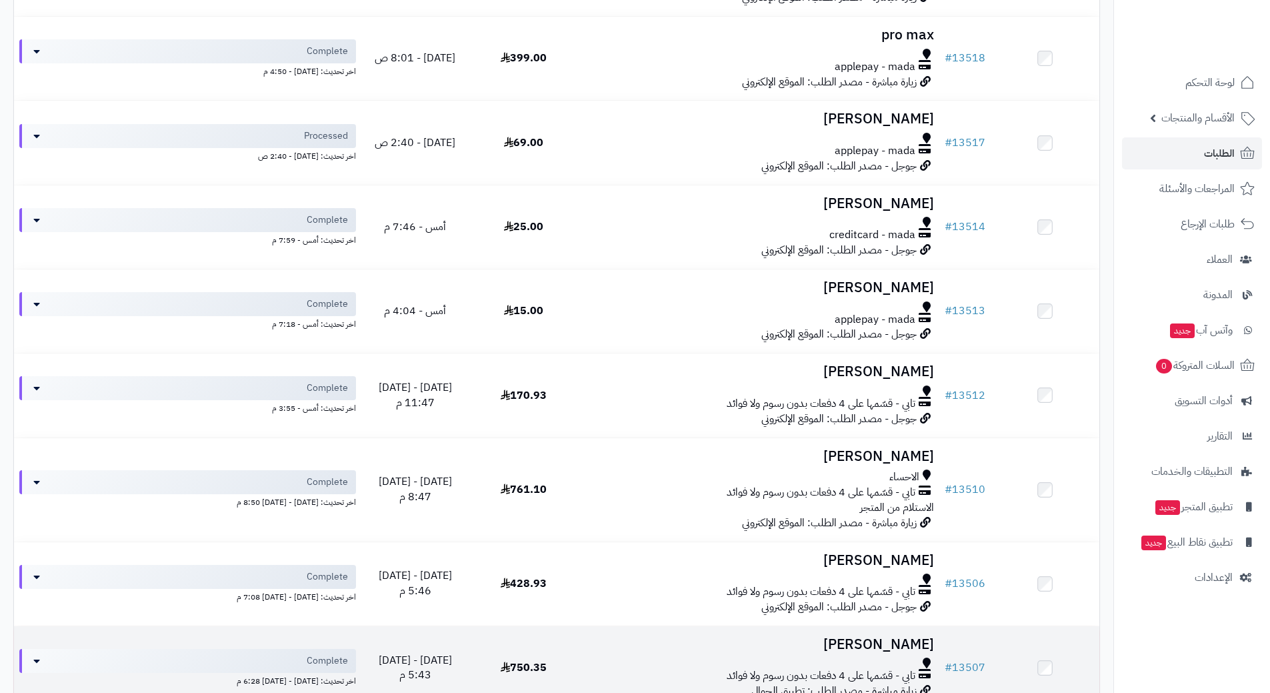
scroll to position [400, 0]
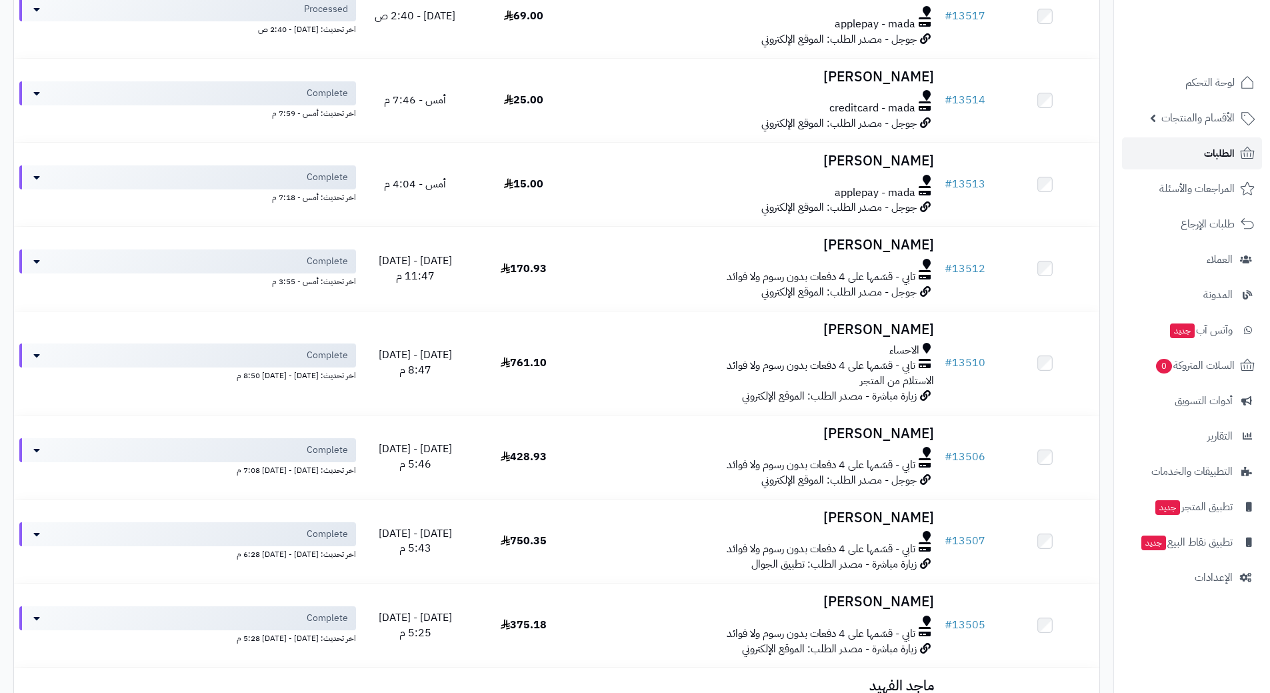
click at [1186, 139] on link "الطلبات" at bounding box center [1192, 153] width 140 height 32
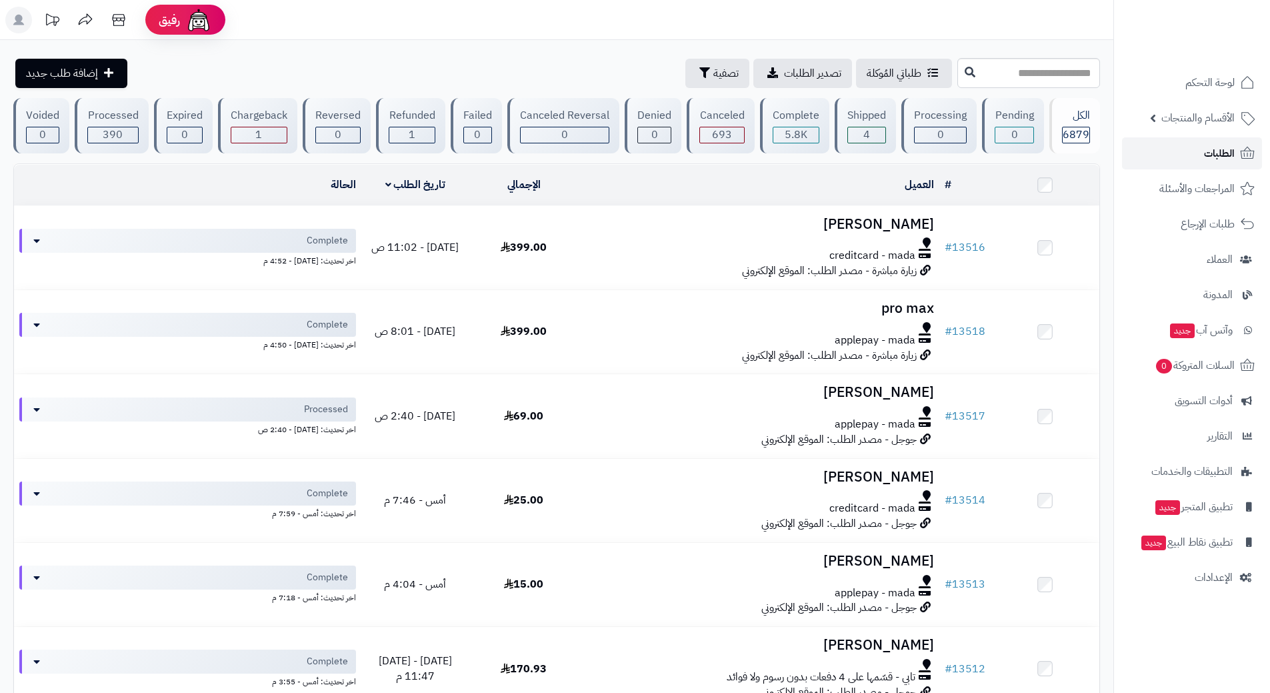
click at [1158, 143] on link "الطلبات" at bounding box center [1192, 153] width 140 height 32
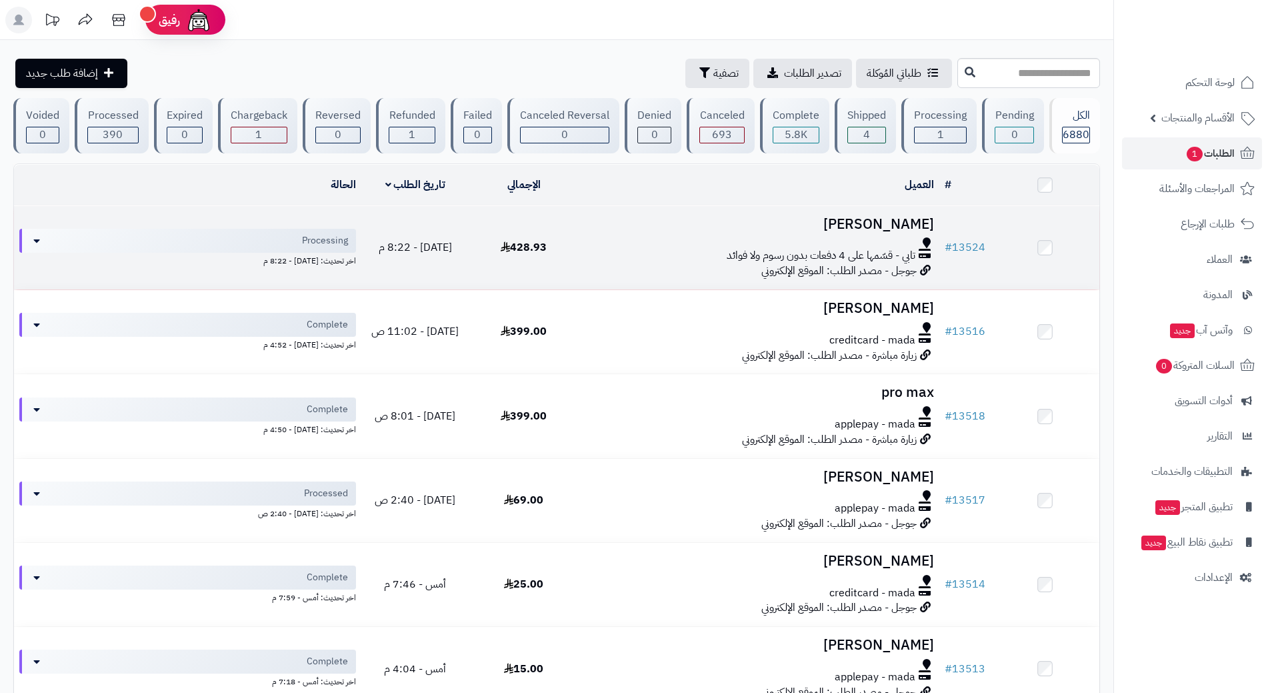
click at [621, 222] on h3 "[PERSON_NAME]" at bounding box center [758, 224] width 351 height 15
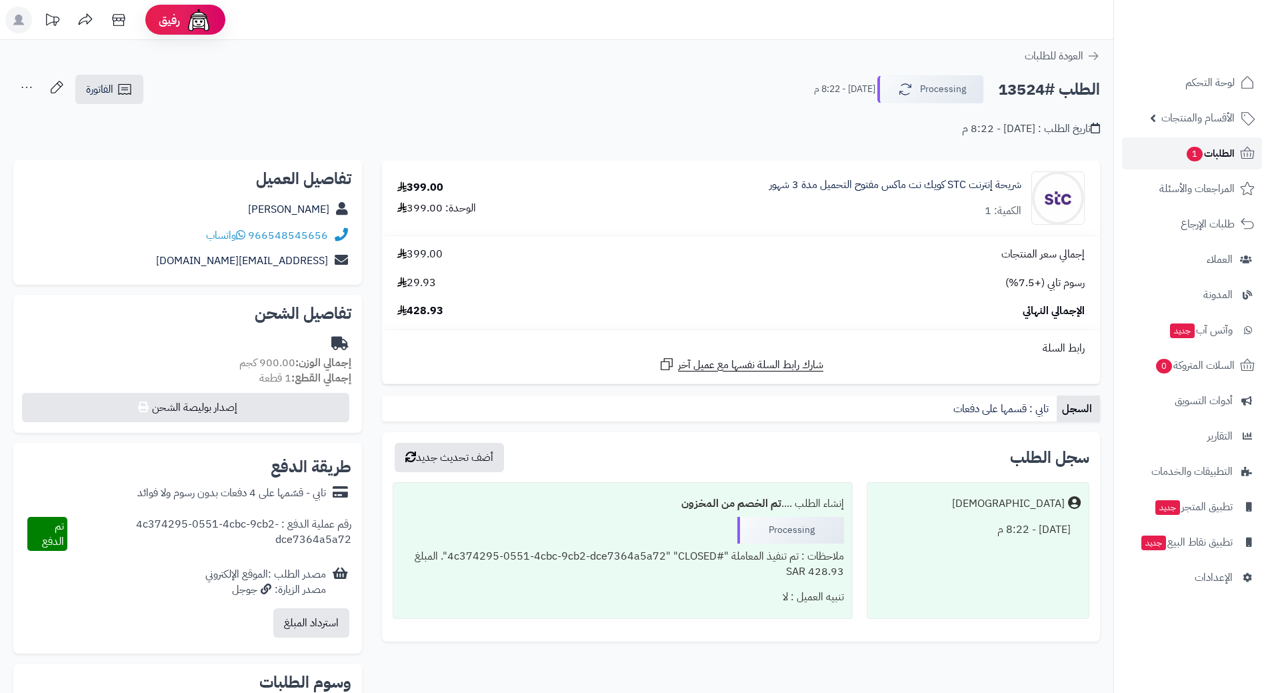
click at [1171, 145] on link "الطلبات 1" at bounding box center [1192, 153] width 140 height 32
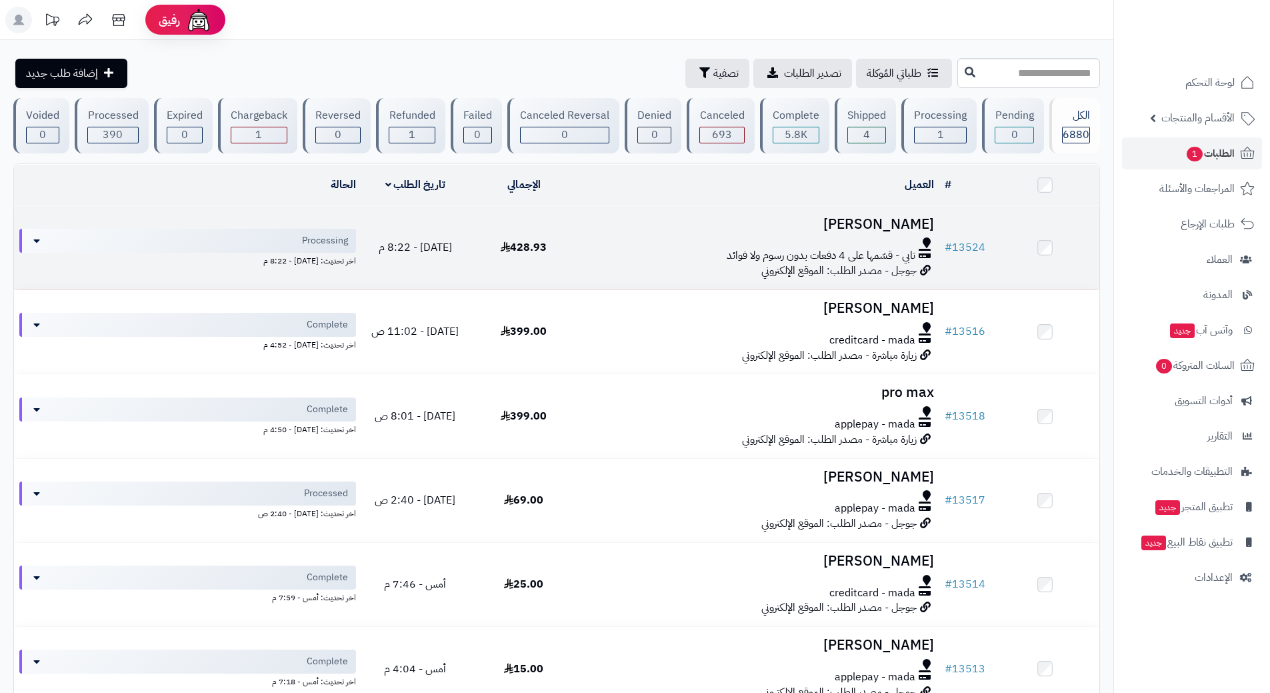
click at [601, 243] on div at bounding box center [758, 242] width 351 height 11
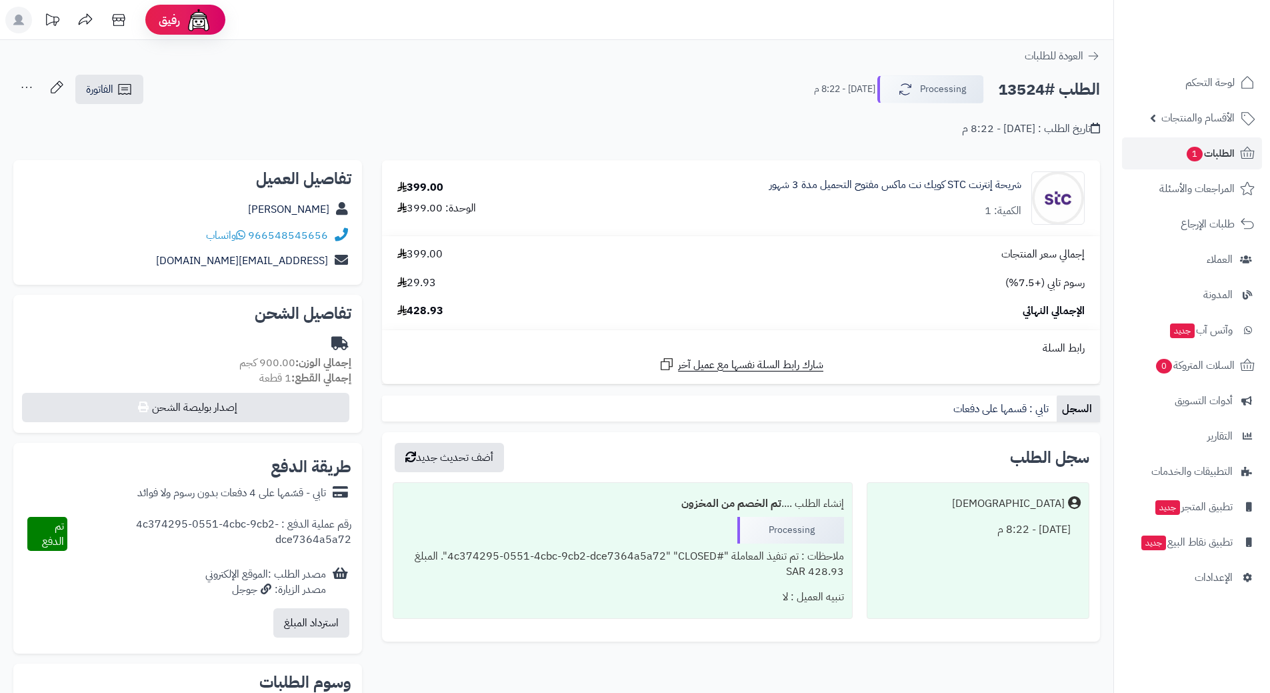
click at [1054, 89] on h2 "الطلب #13524" at bounding box center [1049, 89] width 102 height 27
click at [1058, 85] on h2 "الطلب #13524" at bounding box center [1049, 89] width 102 height 27
copy div "الطلب #13524 Processing"
click at [243, 235] on icon at bounding box center [240, 234] width 9 height 11
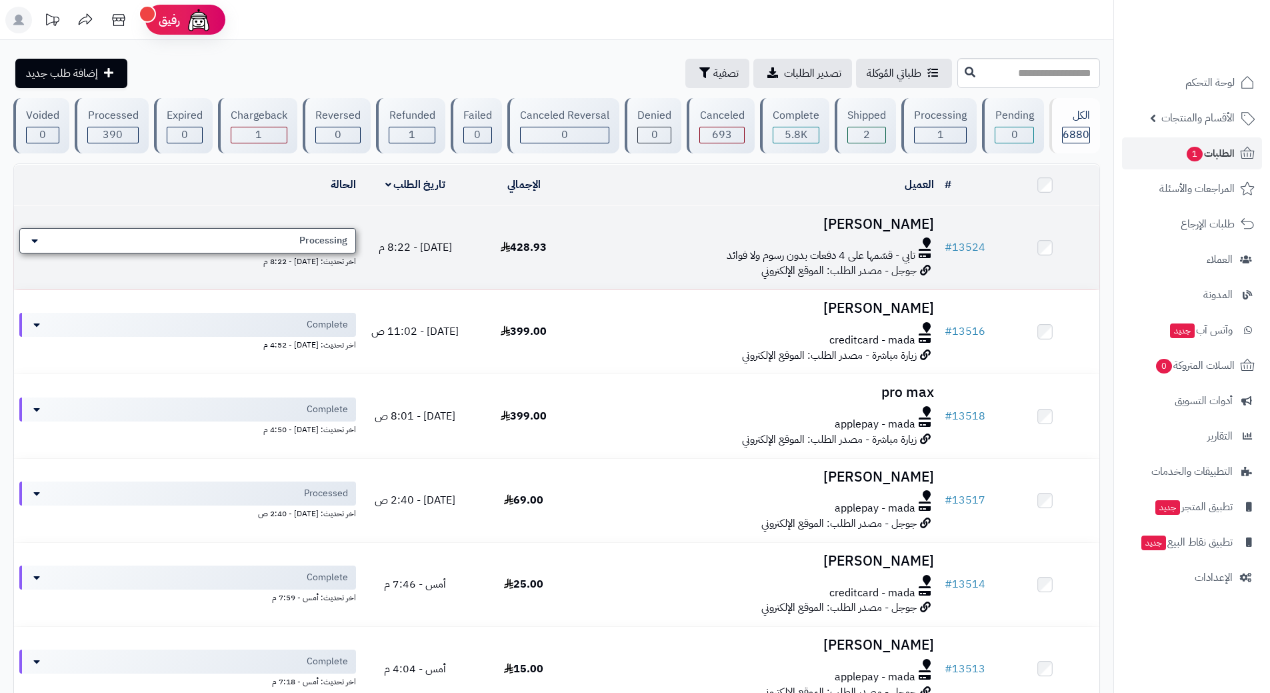
click at [337, 231] on div "Processing" at bounding box center [187, 240] width 337 height 25
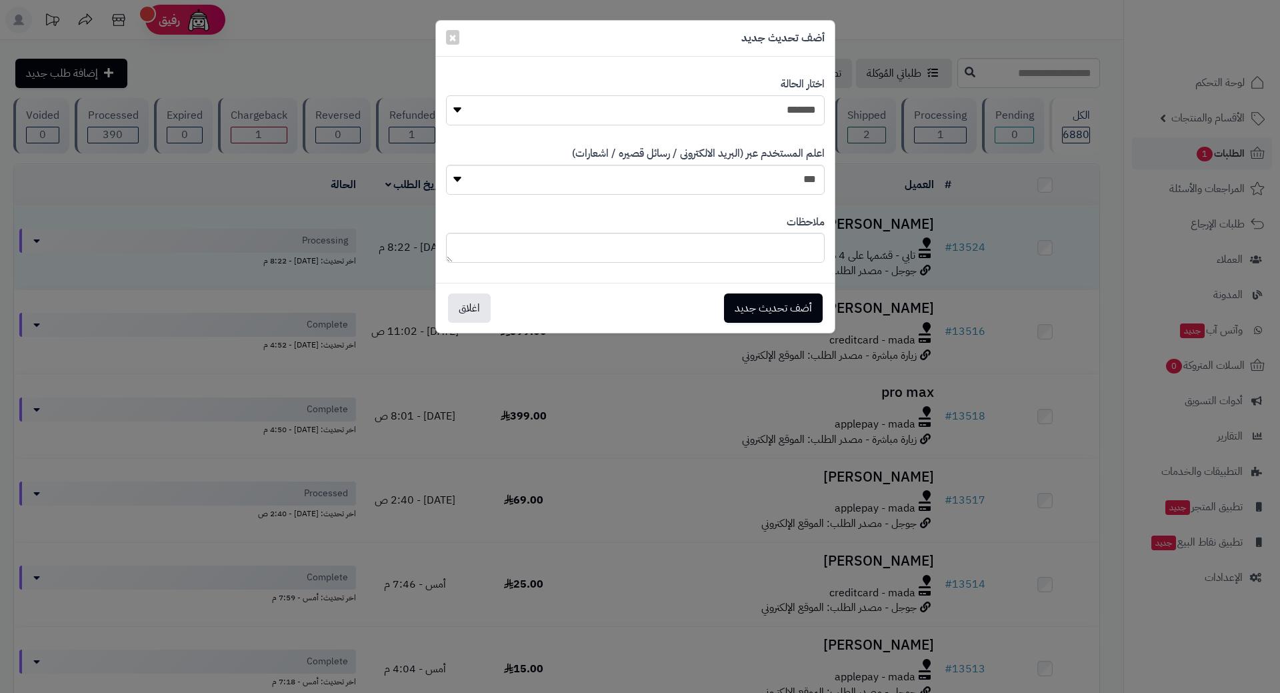
click at [609, 112] on select "**********" at bounding box center [635, 110] width 379 height 30
select select "*"
click at [446, 95] on select "**********" at bounding box center [635, 110] width 379 height 30
click at [779, 298] on button "أضف تحديث جديد" at bounding box center [773, 307] width 99 height 29
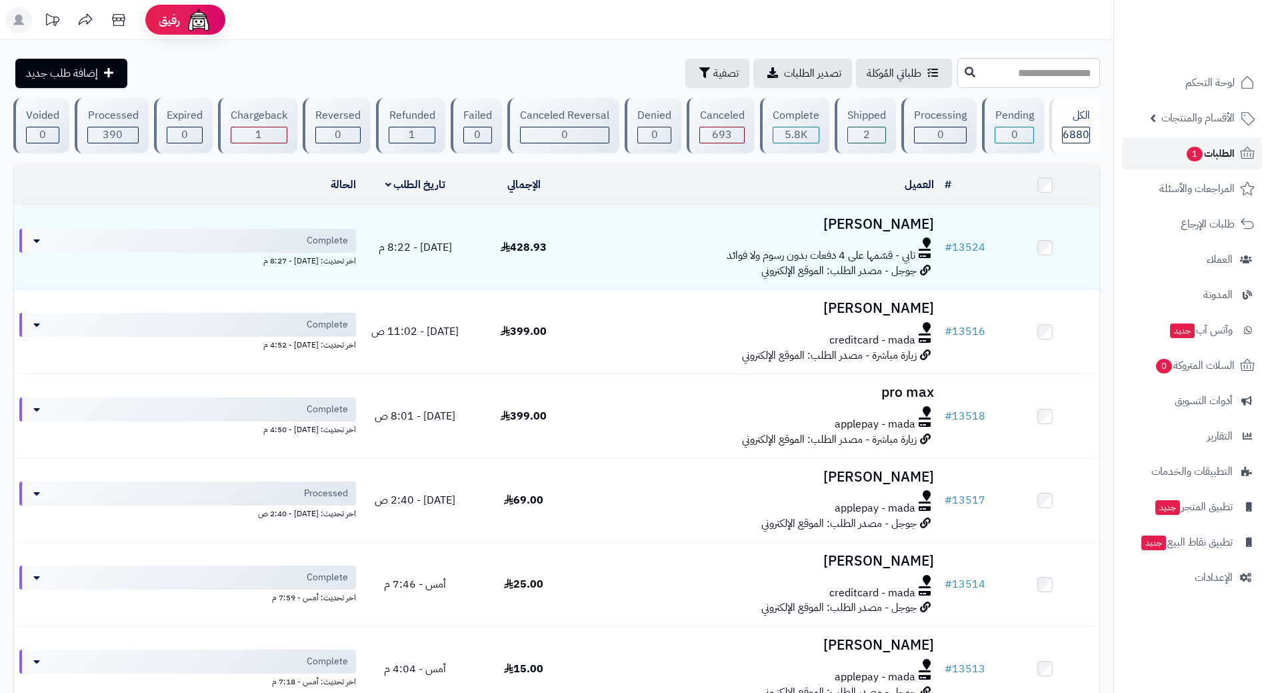
click at [1157, 152] on link "الطلبات 1" at bounding box center [1192, 153] width 140 height 32
